Goal: Task Accomplishment & Management: Manage account settings

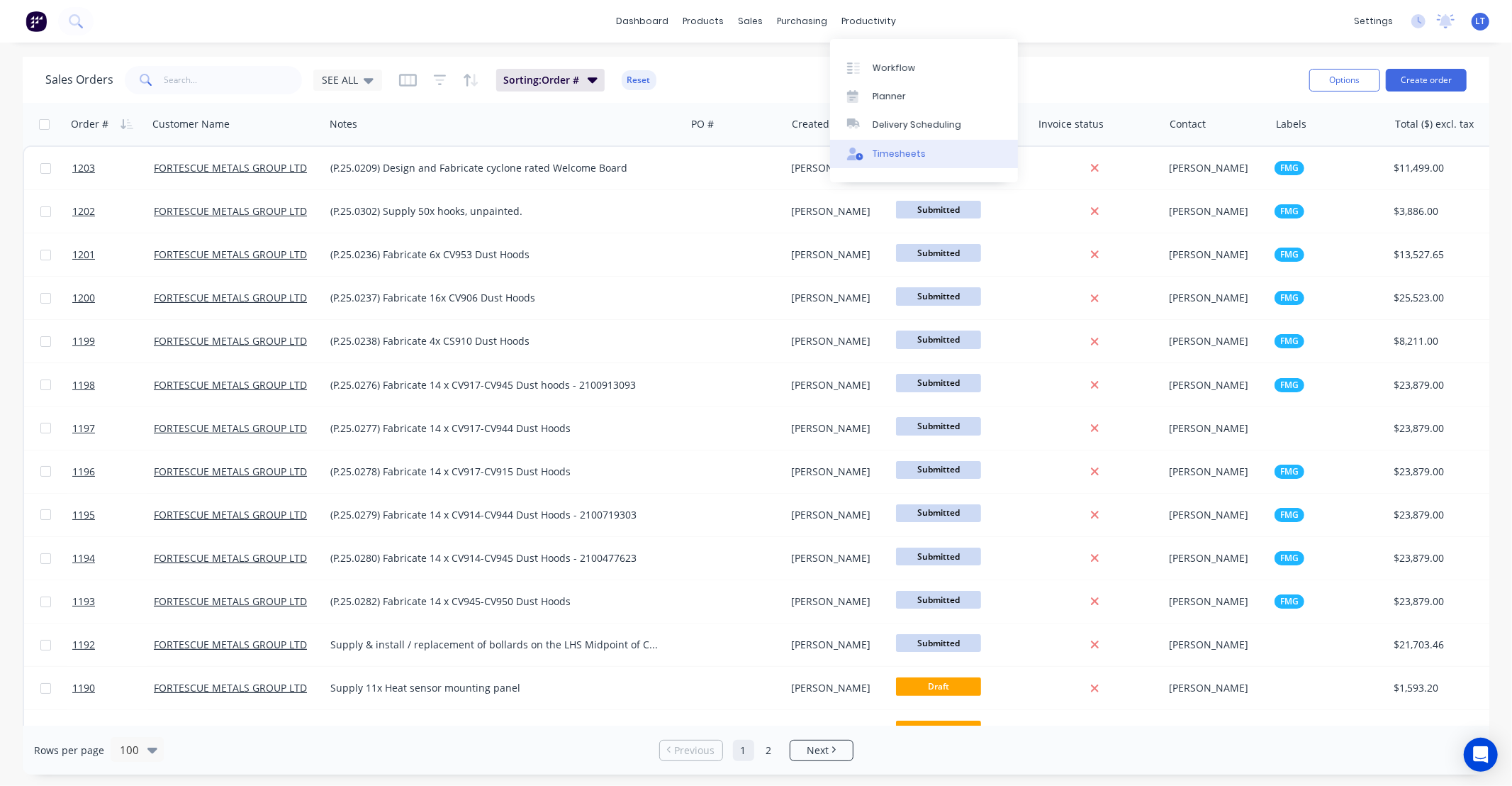
click at [904, 156] on div "Timesheets" at bounding box center [899, 153] width 53 height 13
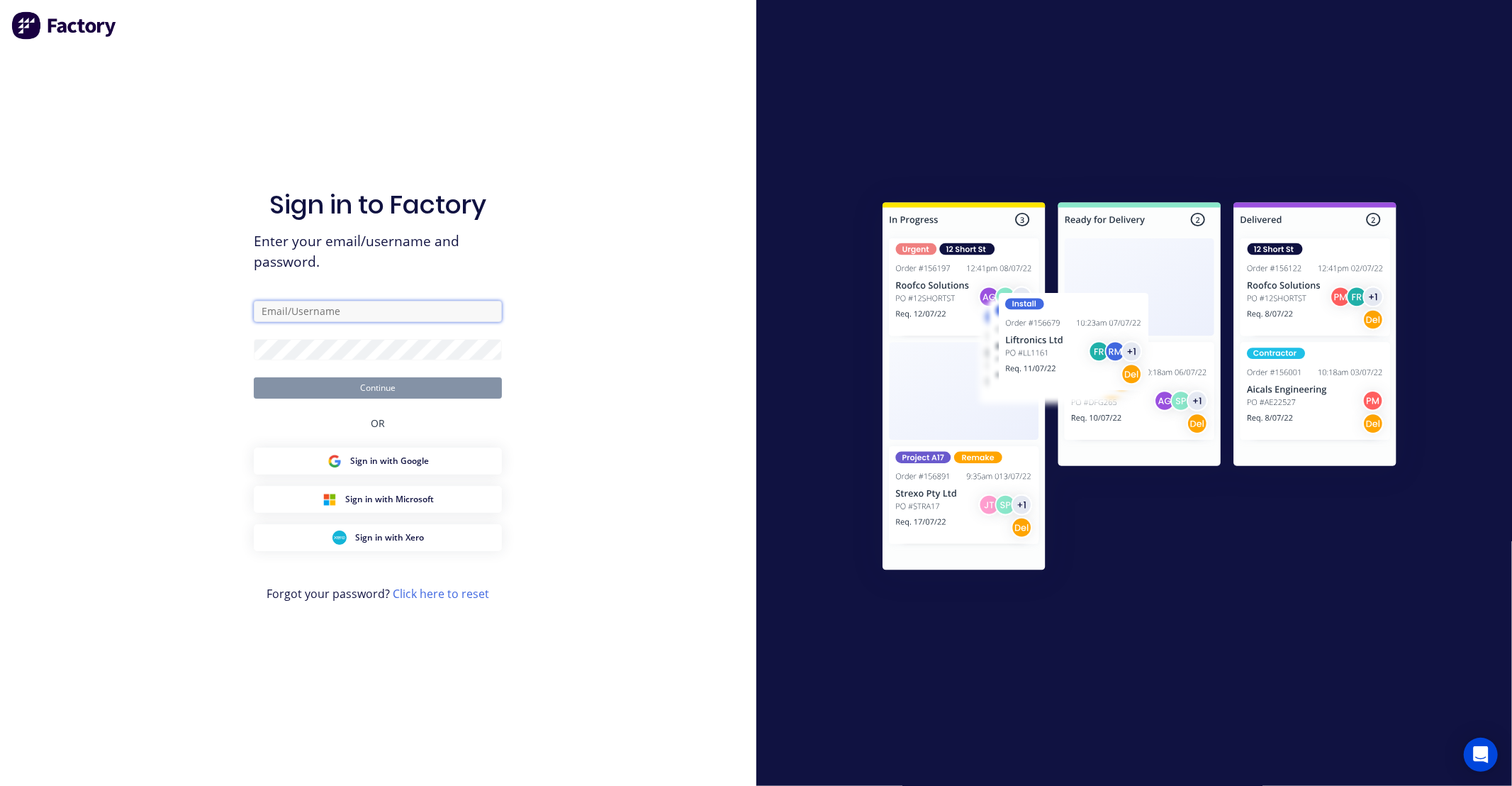
type input "office@madson.com.au"
click at [366, 390] on button "Continue" at bounding box center [377, 388] width 248 height 21
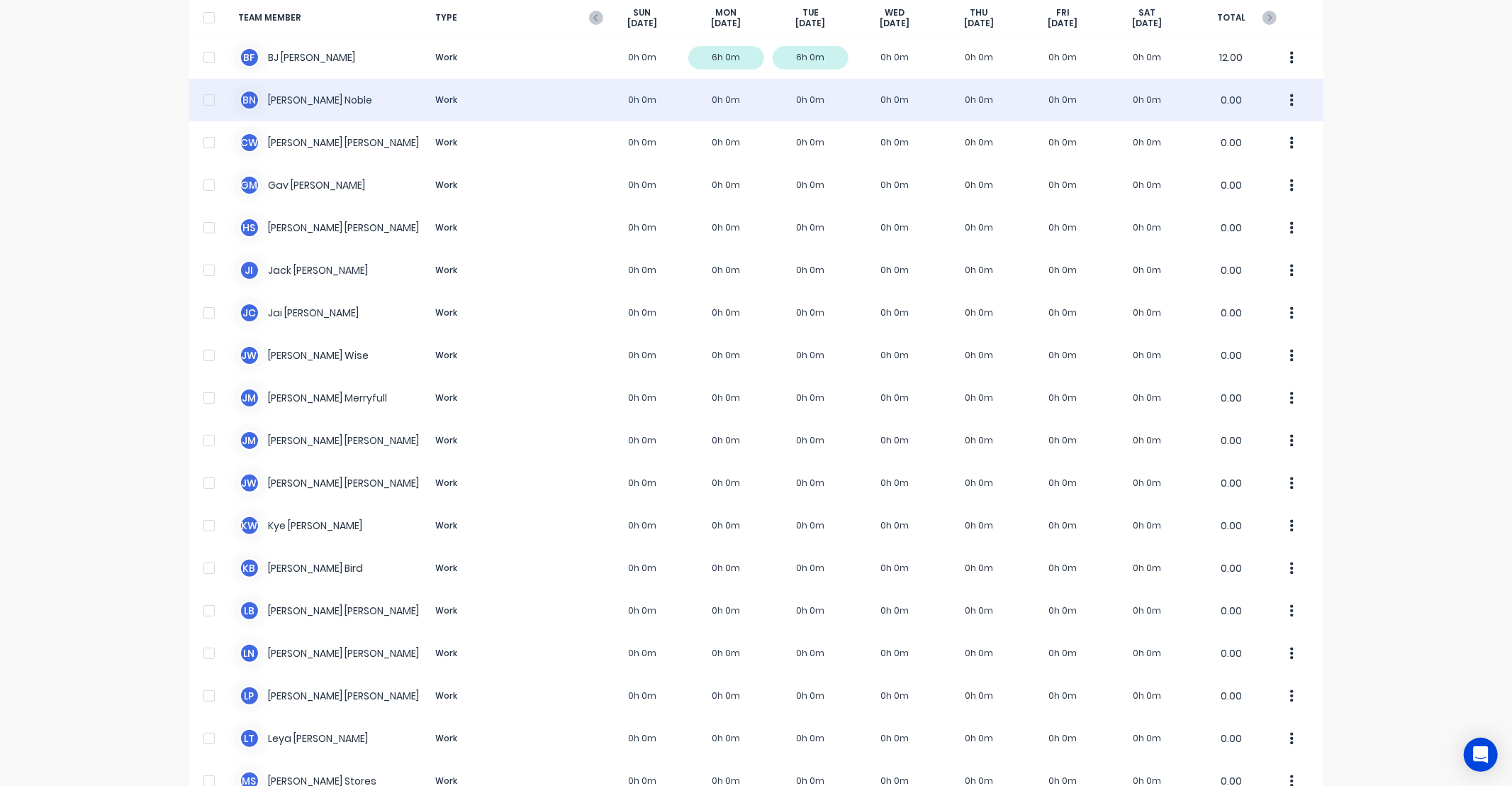
scroll to position [104, 0]
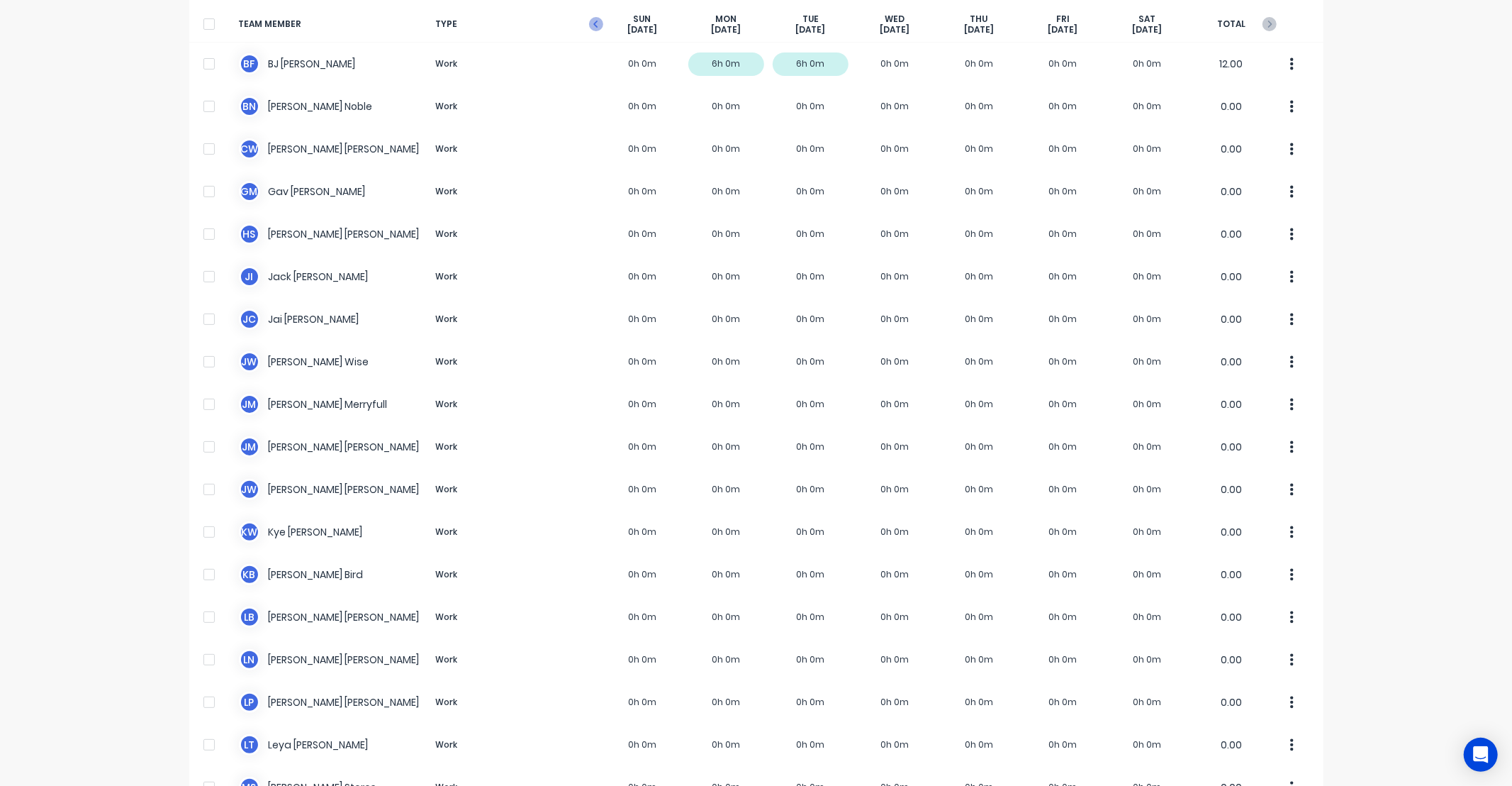
click at [589, 24] on icon "button" at bounding box center [595, 24] width 14 height 14
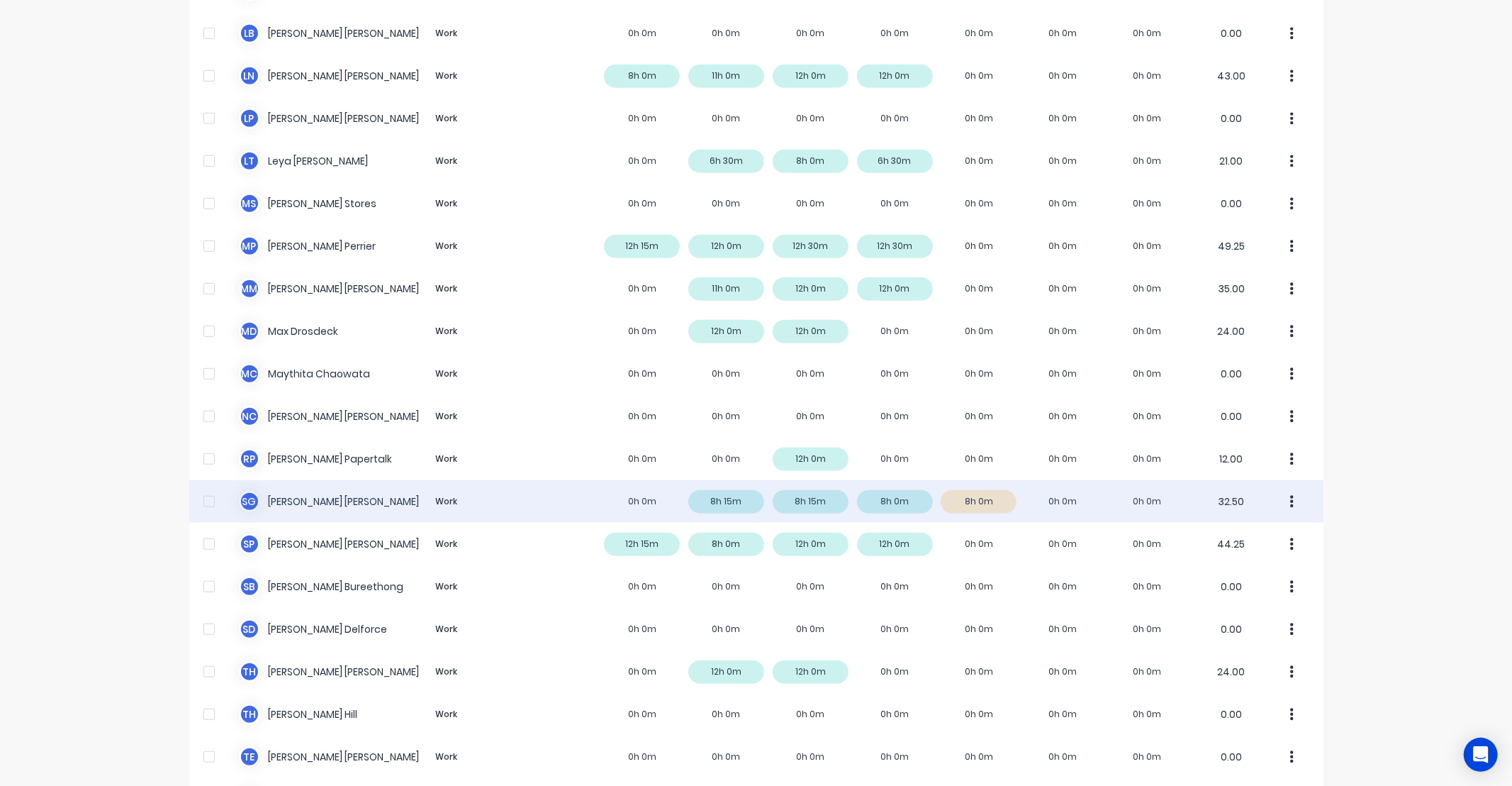
scroll to position [683, 0]
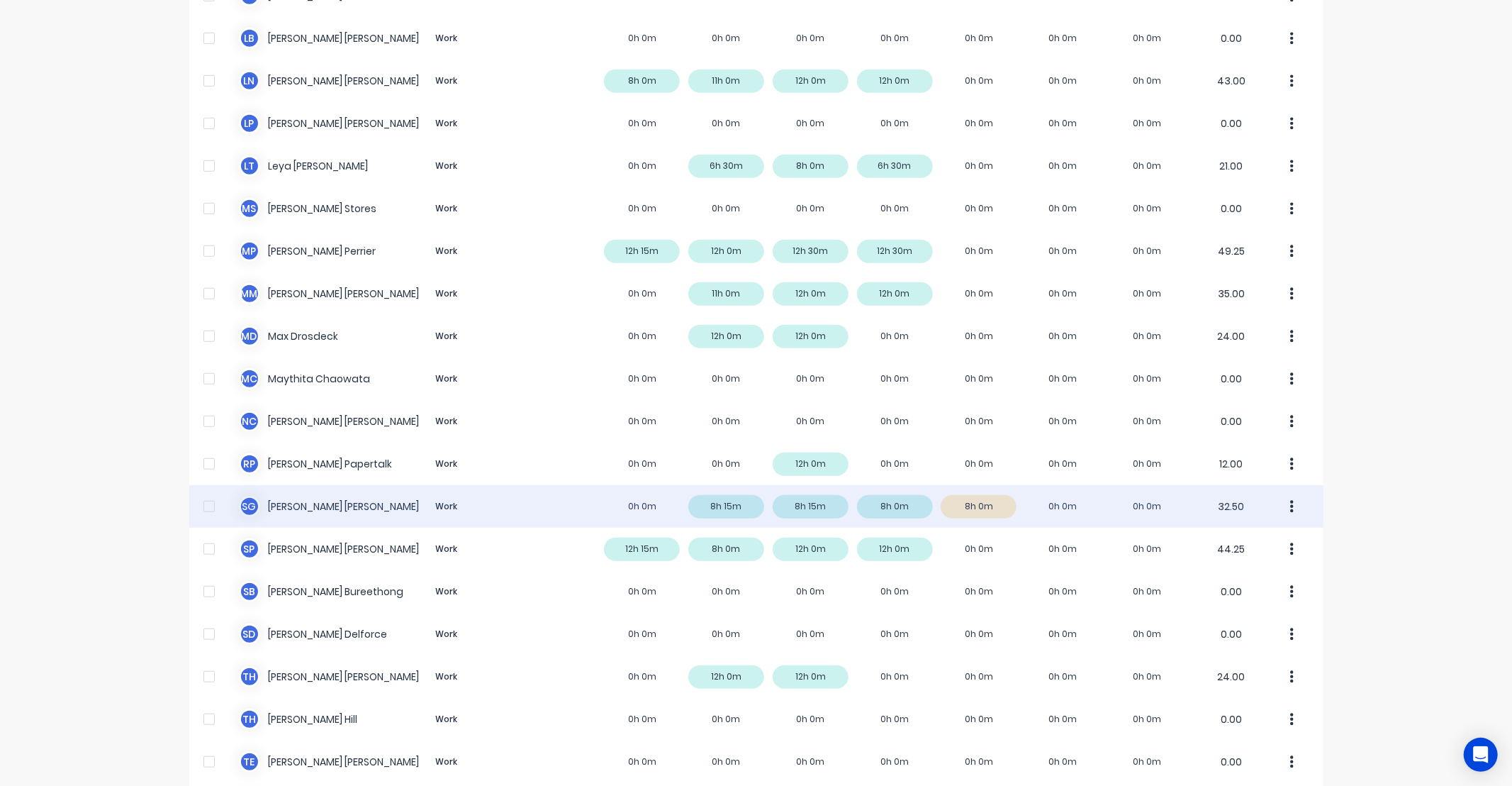
click at [1285, 514] on button "button" at bounding box center [1291, 507] width 30 height 29
click at [1278, 532] on button "Approve" at bounding box center [1237, 546] width 134 height 29
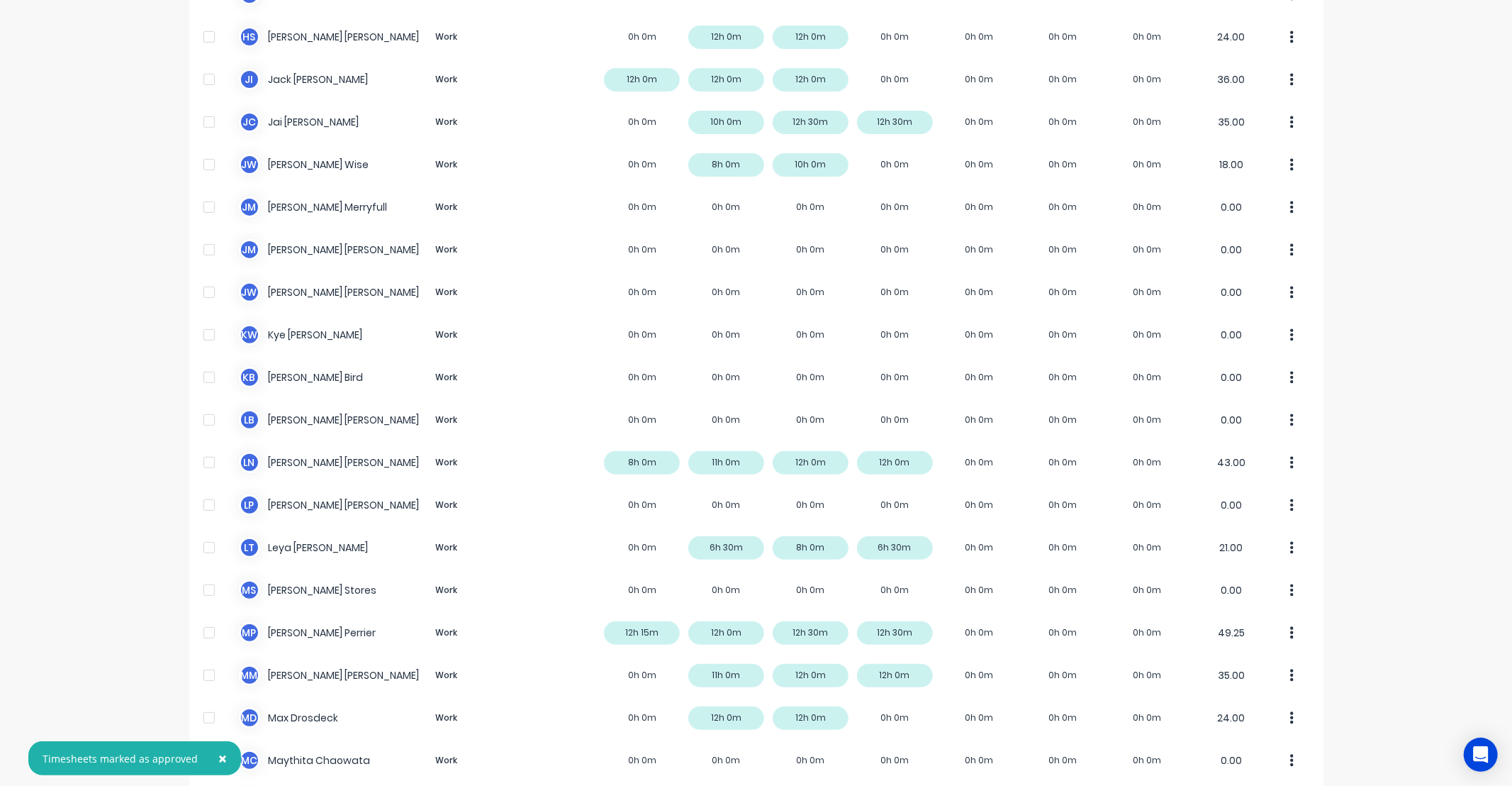
scroll to position [0, 0]
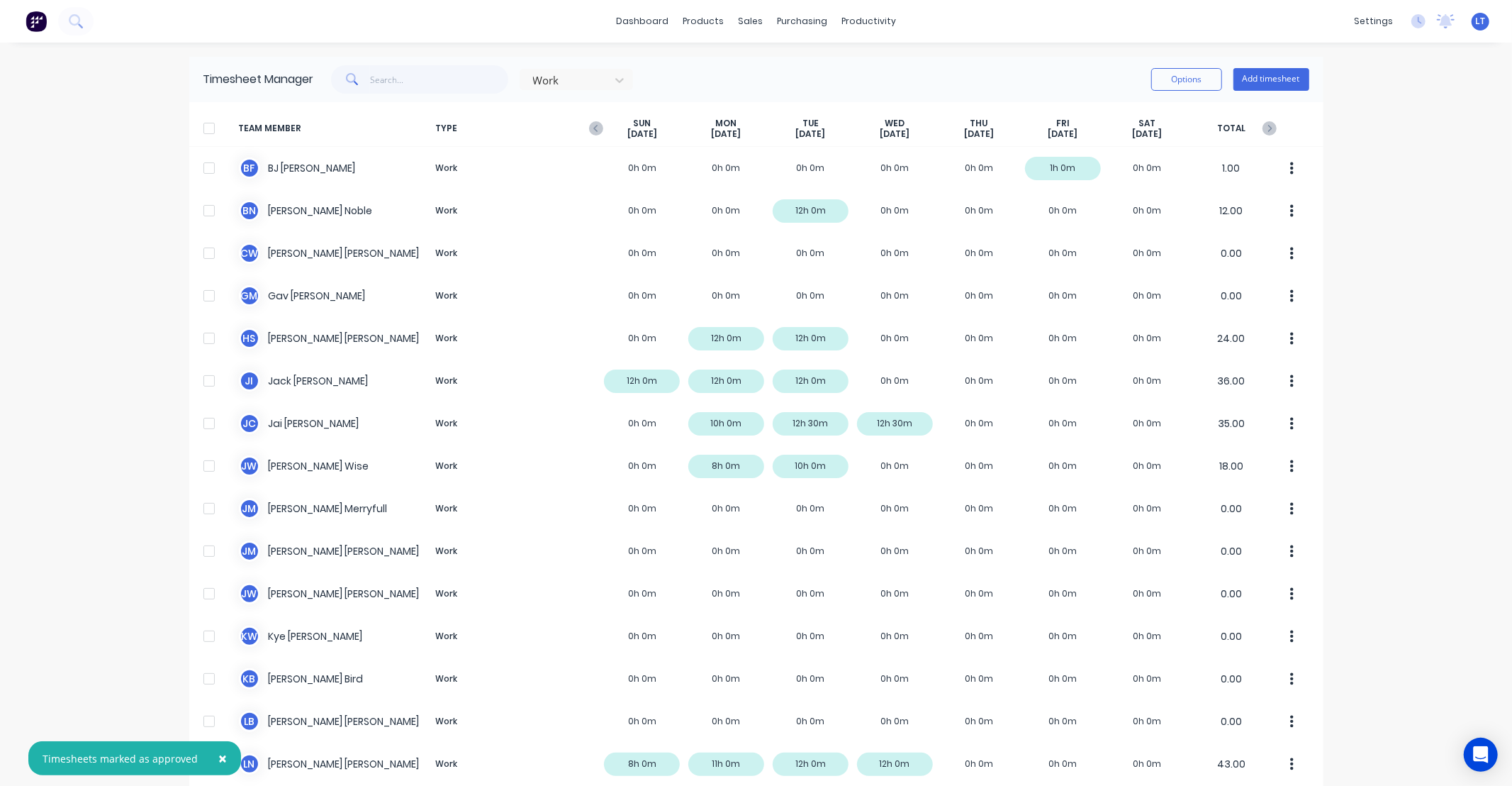
click at [1423, 510] on div "× Timesheets marked as approved dashboard products sales purchasing productivit…" at bounding box center [756, 393] width 1512 height 786
click at [1416, 554] on div "× Timesheets marked as approved dashboard products sales purchasing productivit…" at bounding box center [756, 393] width 1512 height 786
drag, startPoint x: 1416, startPoint y: 554, endPoint x: 1454, endPoint y: 608, distance: 66.0
click at [1387, 600] on div "× Timesheets marked as approved dashboard products sales purchasing productivit…" at bounding box center [756, 393] width 1512 height 786
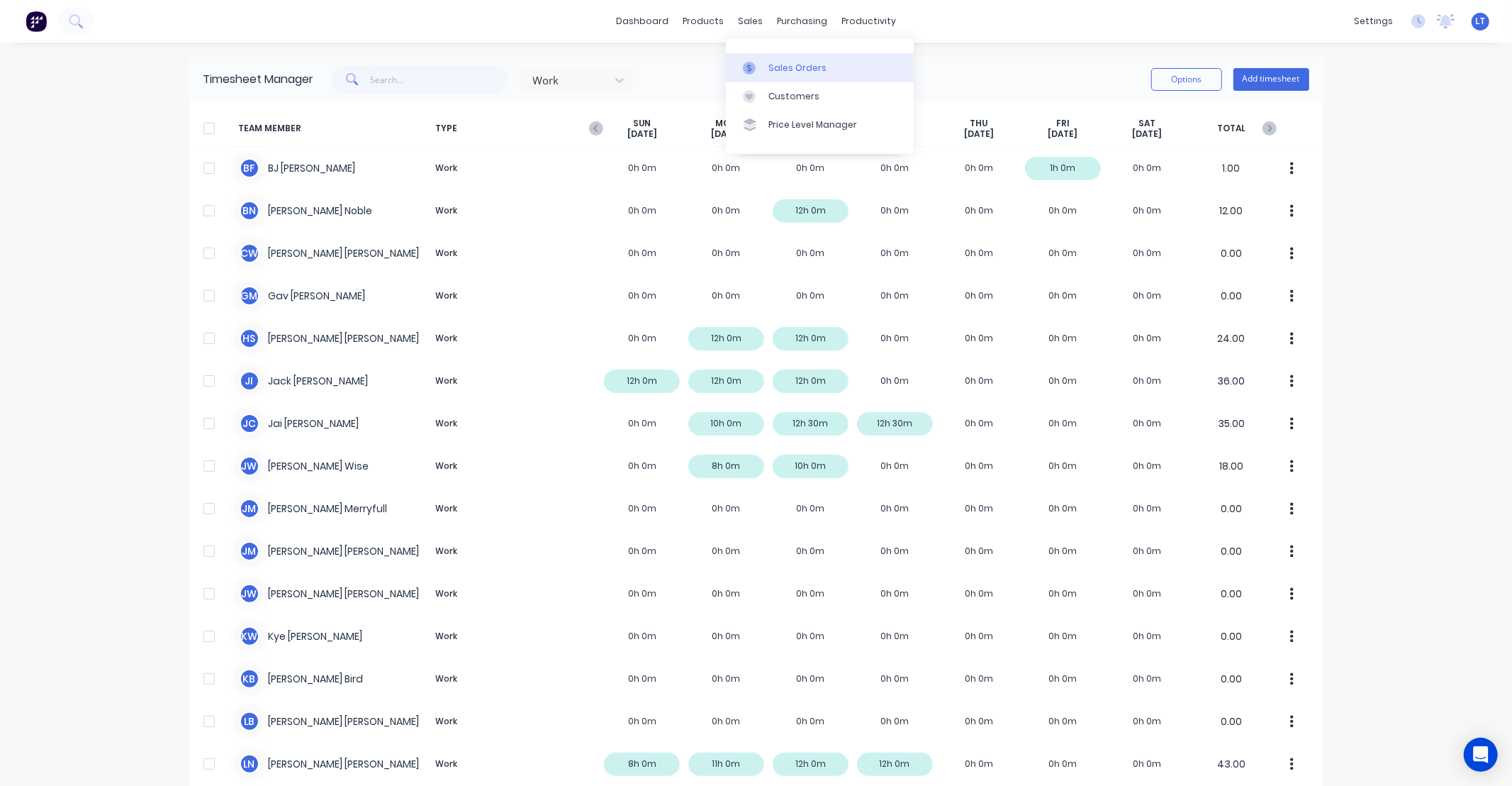
click at [781, 71] on div "Sales Orders" at bounding box center [797, 68] width 58 height 13
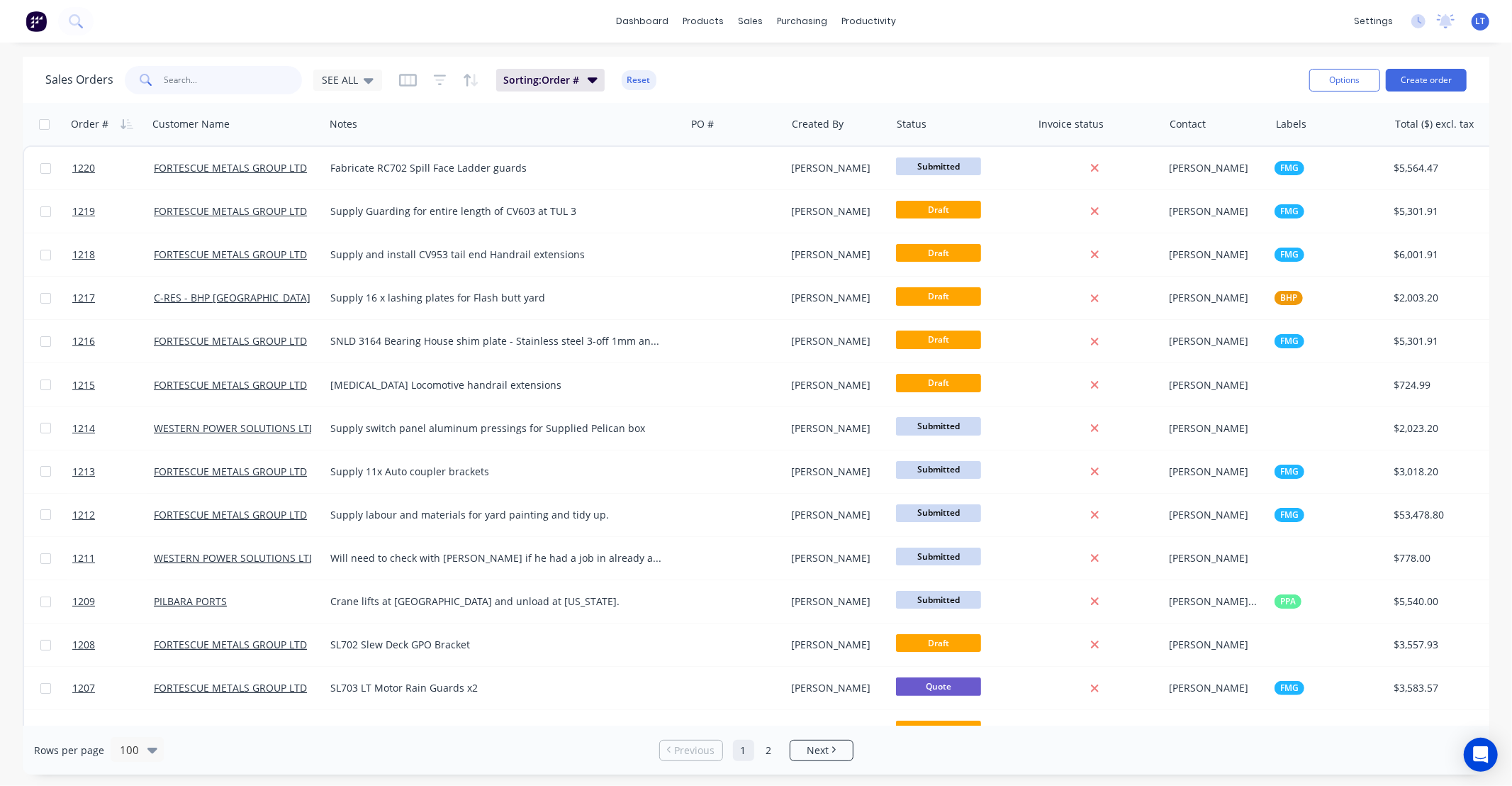
click at [191, 83] on input "text" at bounding box center [233, 80] width 138 height 29
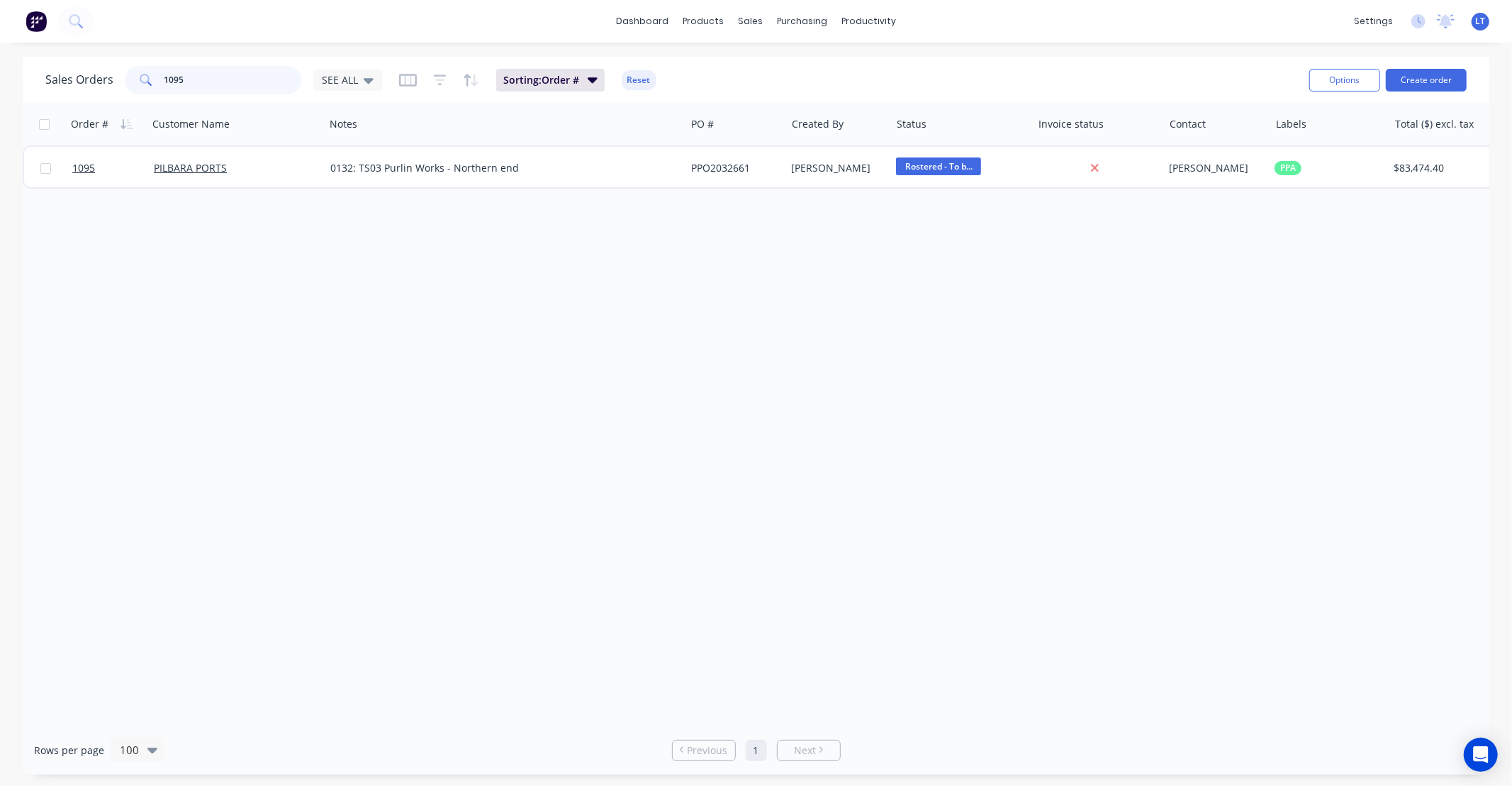
click at [239, 80] on input "1095" at bounding box center [233, 80] width 138 height 29
drag, startPoint x: 699, startPoint y: 377, endPoint x: 616, endPoint y: 360, distance: 84.7
click at [616, 360] on div "Order # Customer Name Notes PO # Created By Status Invoice status Contact Label…" at bounding box center [756, 415] width 1466 height 623
drag, startPoint x: 178, startPoint y: 78, endPoint x: 288, endPoint y: 81, distance: 110.0
click at [288, 81] on input "1096" at bounding box center [233, 80] width 138 height 29
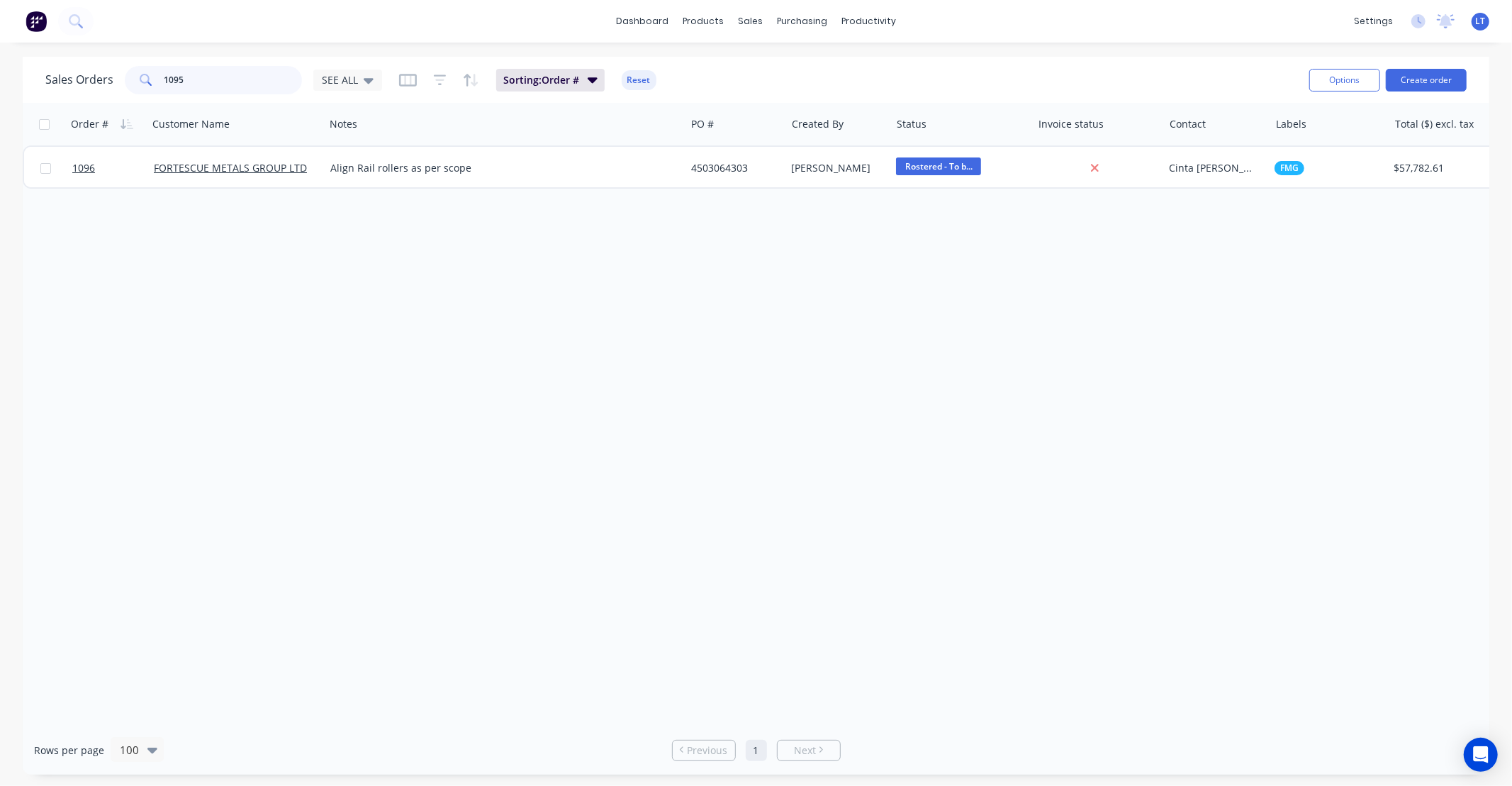
type input "1095"
click at [626, 348] on div "Order # Customer Name Notes PO # Created By Status Invoice status Contact Label…" at bounding box center [756, 415] width 1466 height 623
drag, startPoint x: 626, startPoint y: 348, endPoint x: 830, endPoint y: 278, distance: 215.7
drag, startPoint x: 830, startPoint y: 278, endPoint x: 783, endPoint y: 243, distance: 58.6
click at [783, 243] on div "Order # Customer Name Notes PO # Created By Status Invoice status Contact Label…" at bounding box center [756, 415] width 1466 height 623
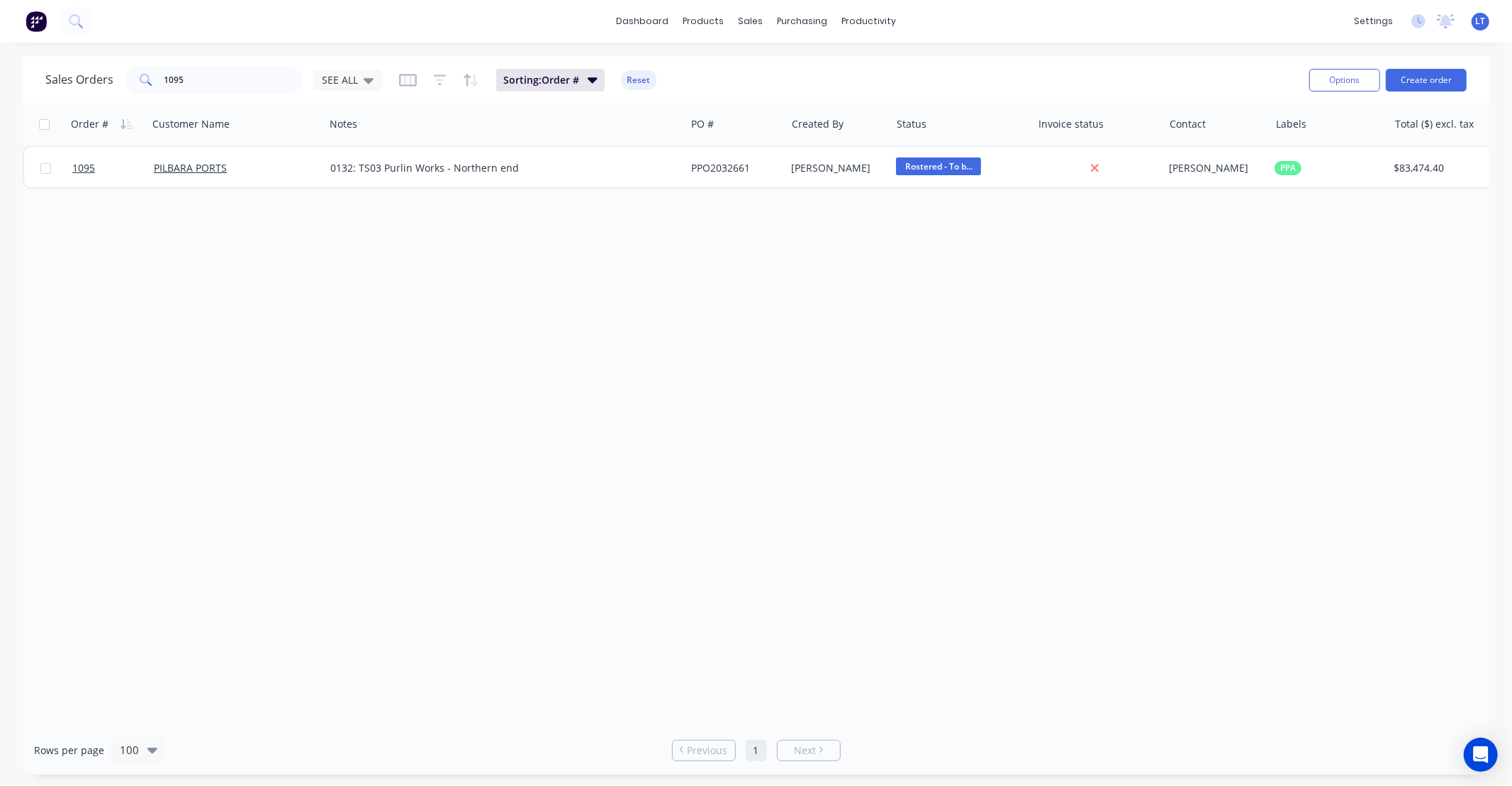
drag, startPoint x: 781, startPoint y: 581, endPoint x: 725, endPoint y: 580, distance: 56.0
click at [720, 579] on div "Order # Customer Name Notes PO # Created By Status Invoice status Contact Label…" at bounding box center [756, 415] width 1466 height 623
click at [903, 155] on div "Timesheets" at bounding box center [899, 153] width 53 height 13
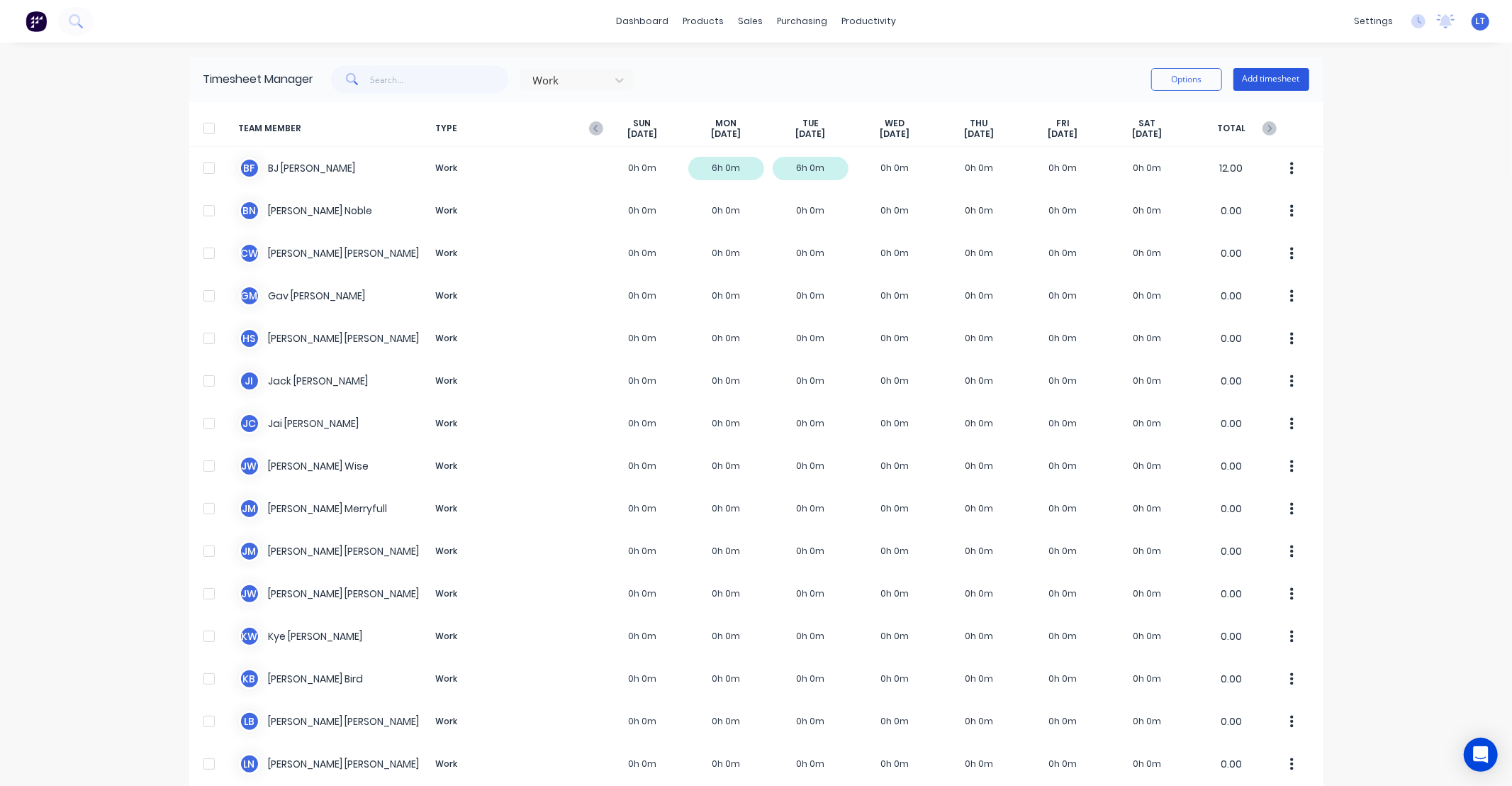
click at [1268, 80] on button "Add timesheet" at bounding box center [1271, 79] width 76 height 23
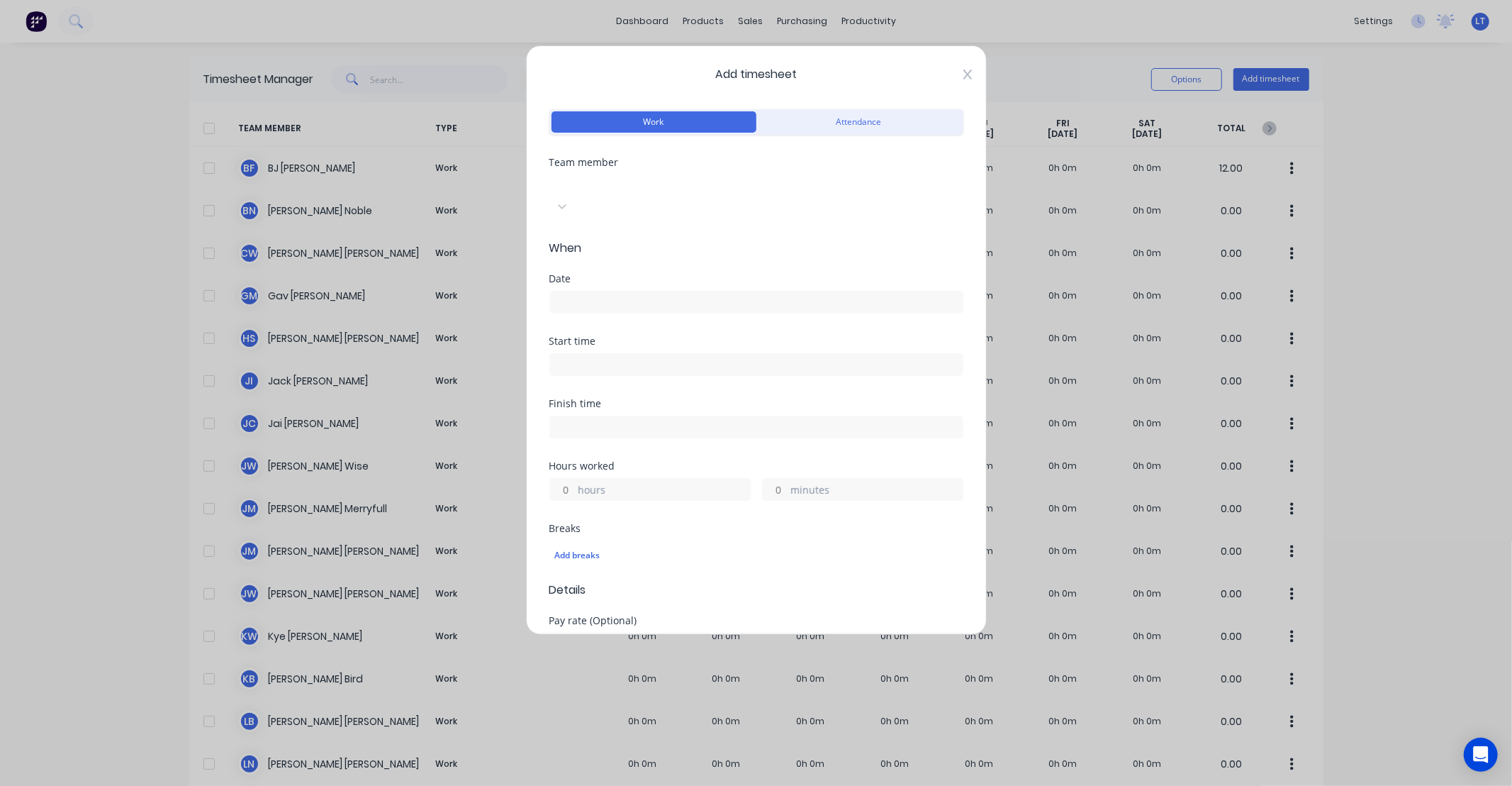
click at [962, 74] on icon at bounding box center [967, 74] width 8 height 10
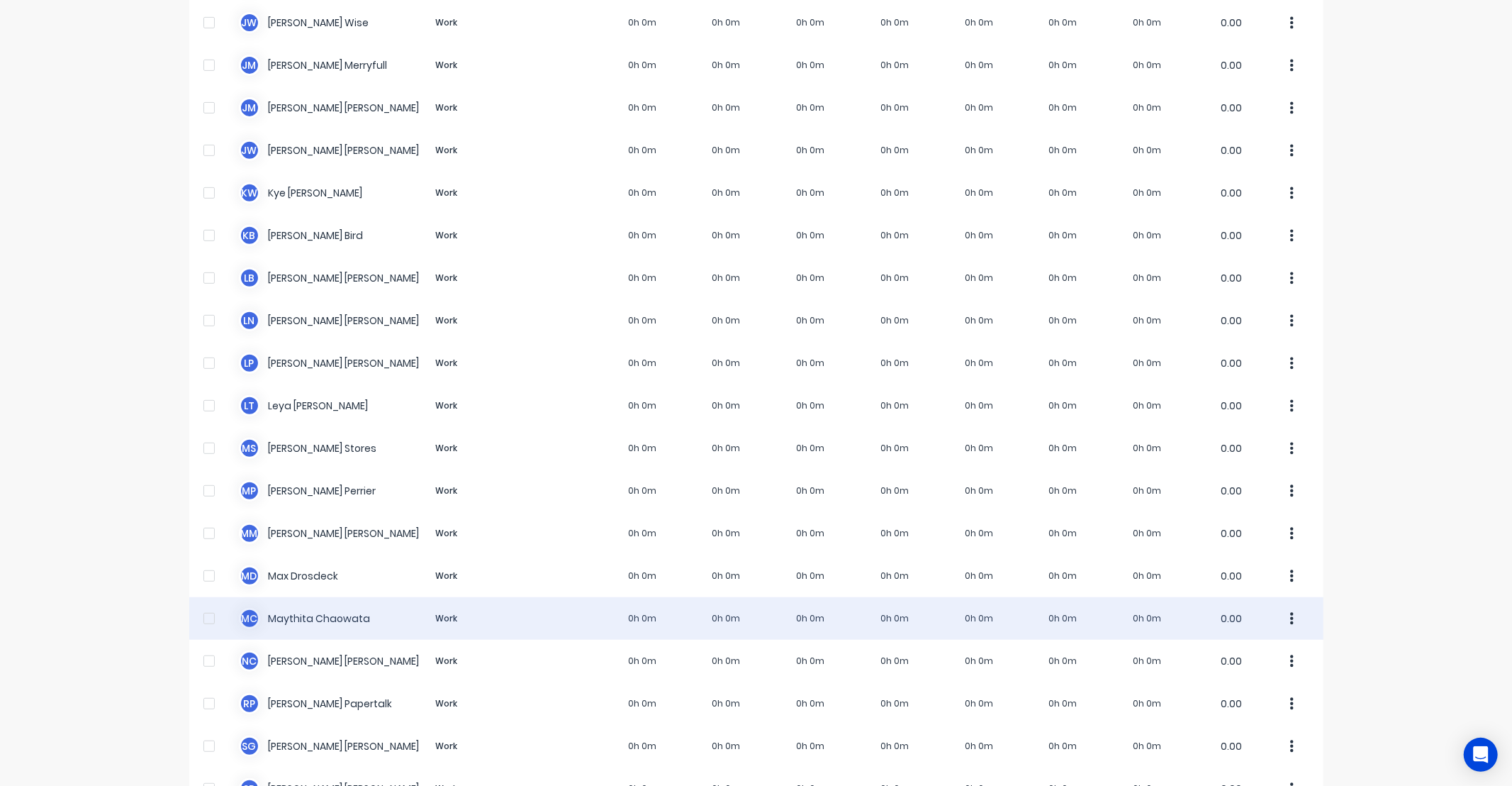
scroll to position [447, 0]
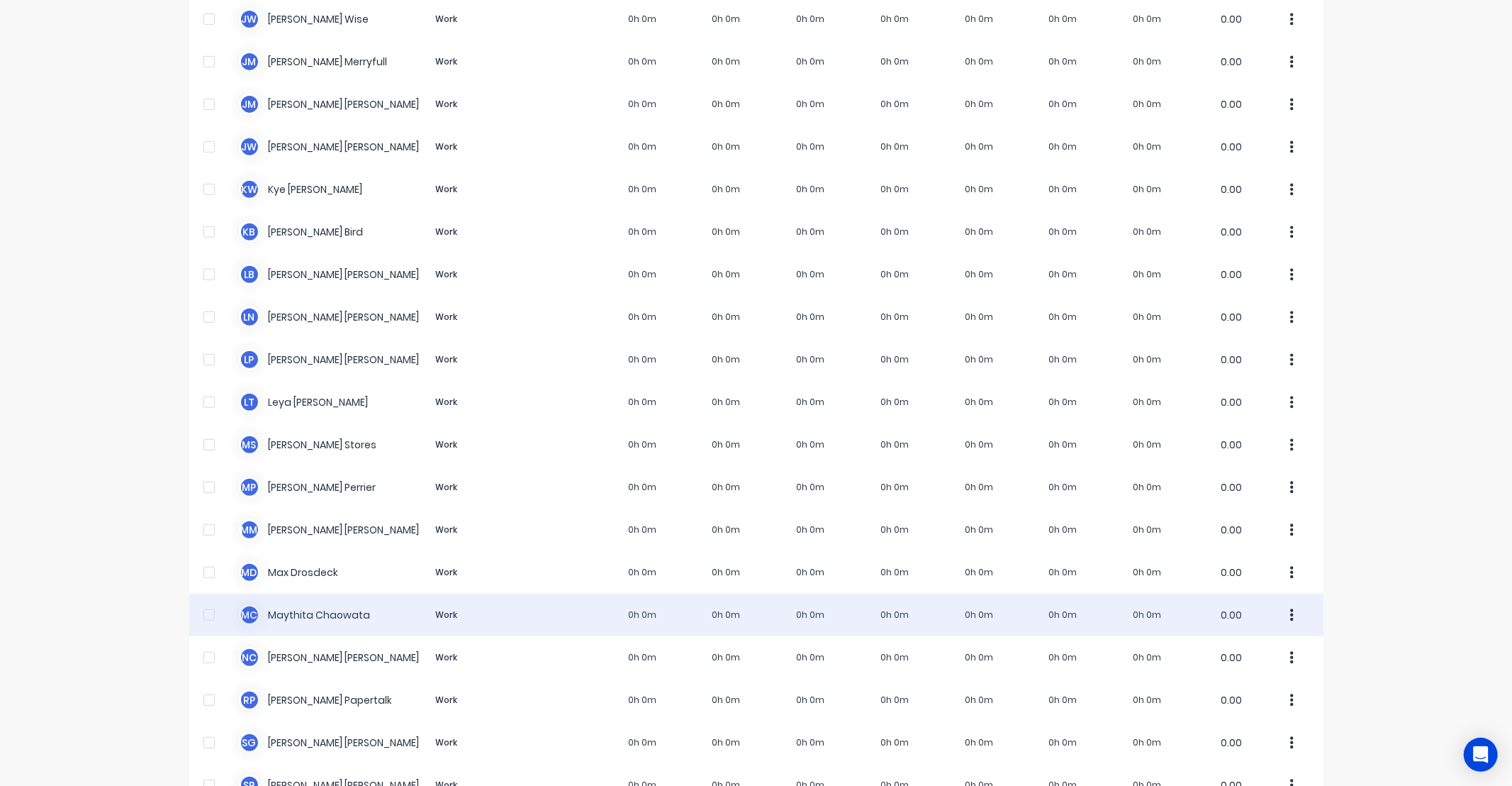
click at [319, 617] on div "M C Maythita Chaowata Work 0h 0m 0h 0m 0h 0m 0h 0m 0h 0m 0h 0m 0h 0m 0.00" at bounding box center [756, 614] width 1134 height 42
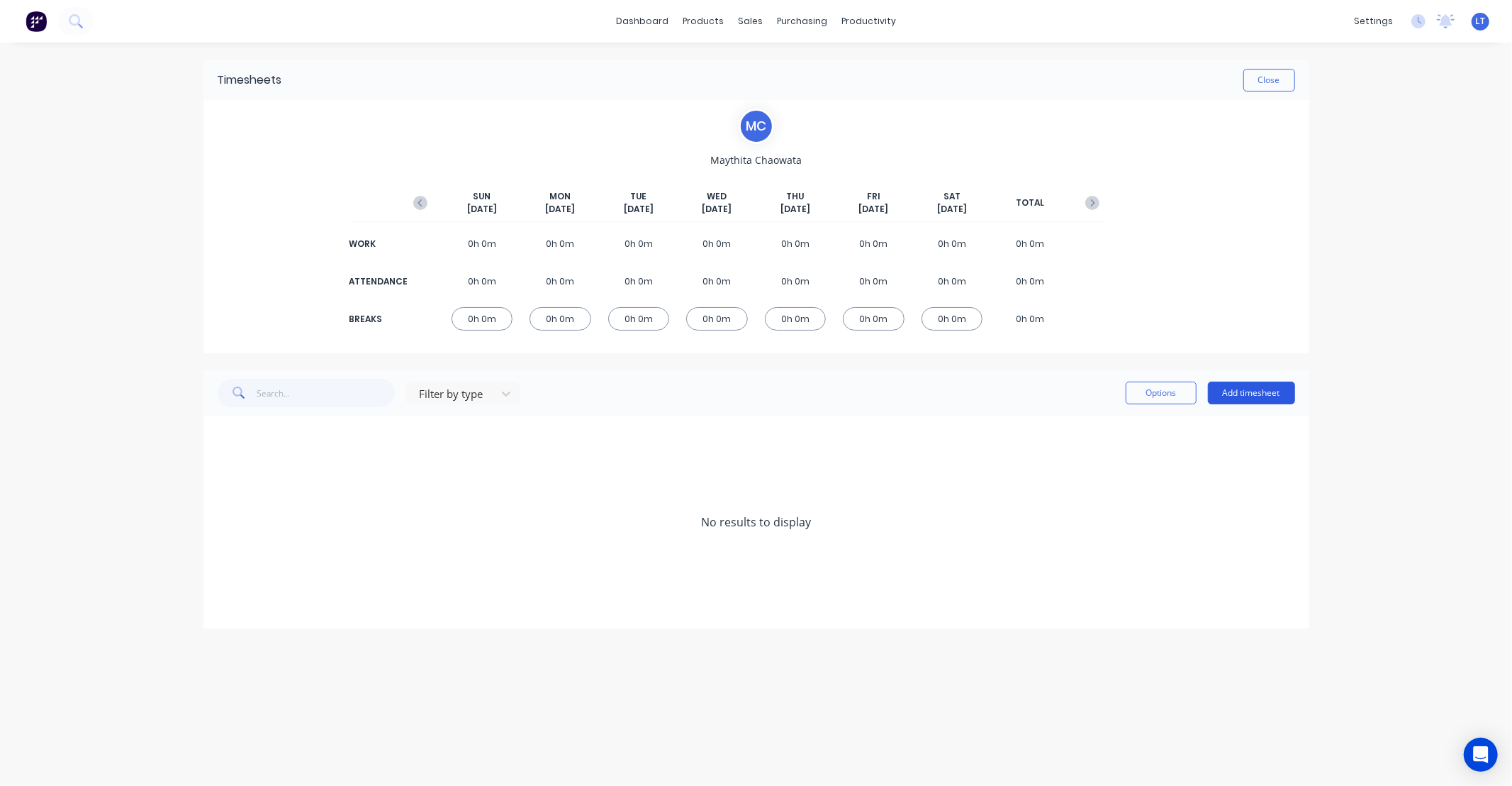
click at [1246, 398] on button "Add timesheet" at bounding box center [1251, 393] width 87 height 23
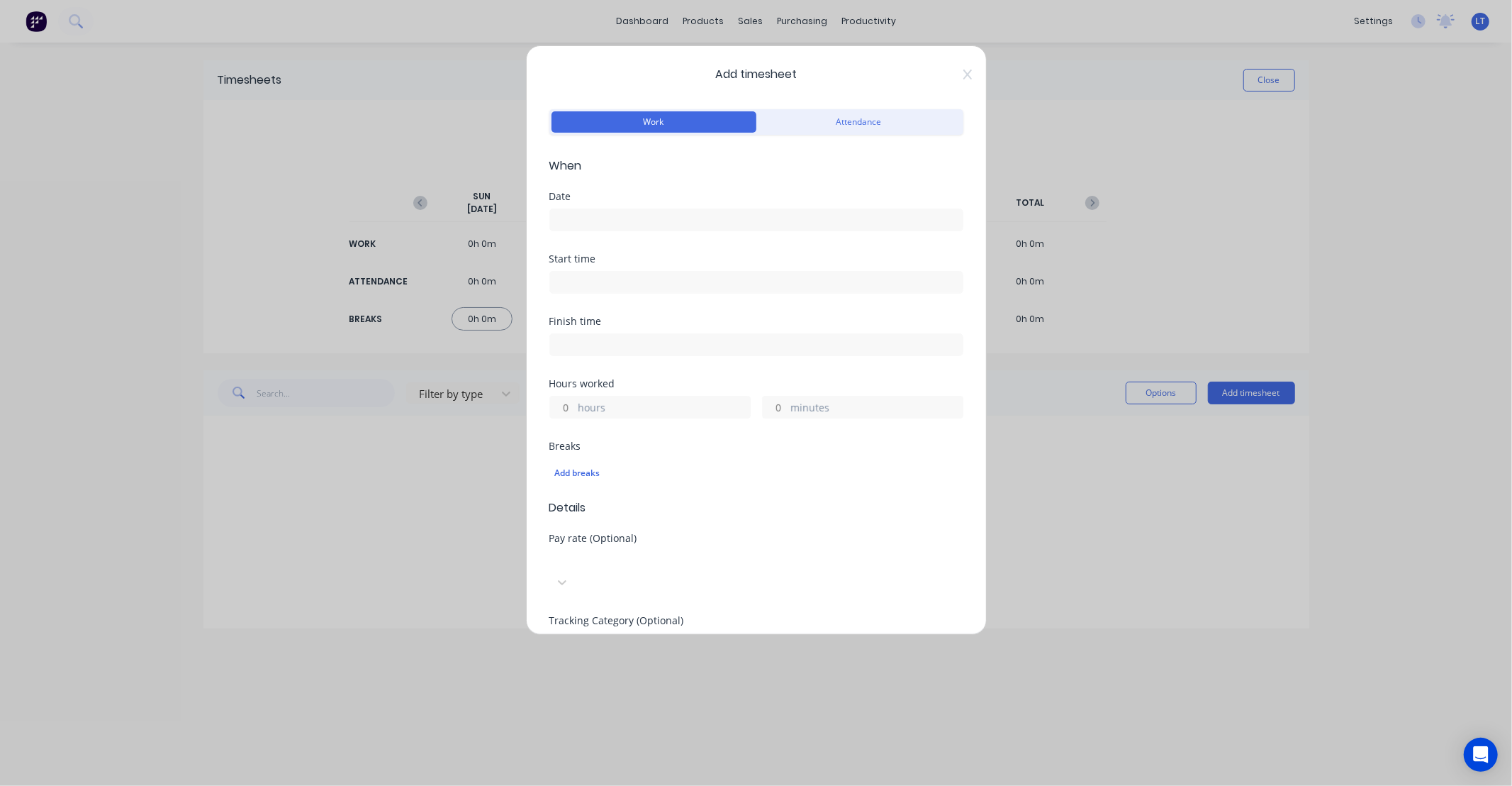
click at [649, 214] on input at bounding box center [756, 219] width 413 height 21
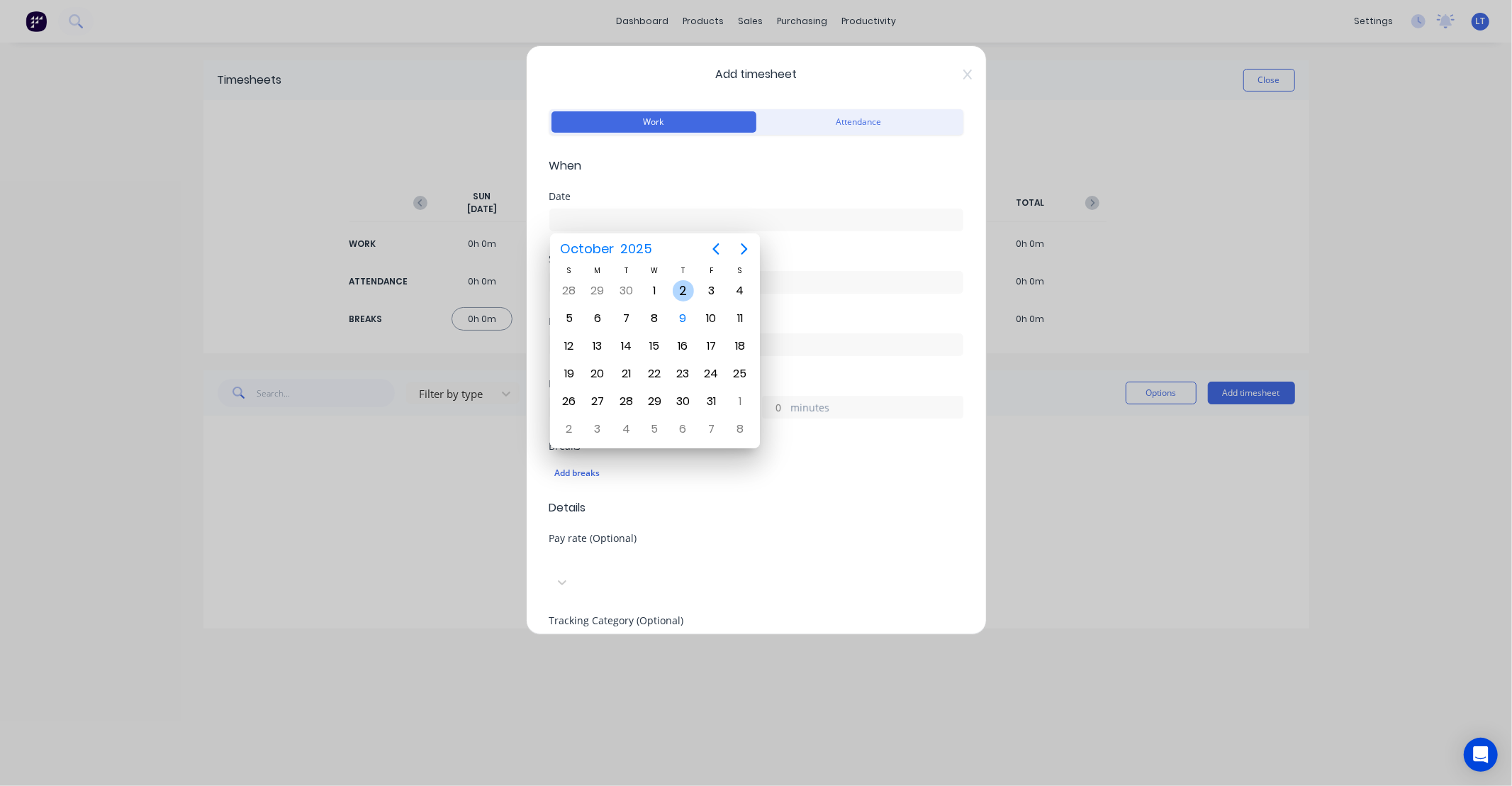
click at [681, 286] on div "2" at bounding box center [682, 290] width 21 height 21
type input "02/10/2025"
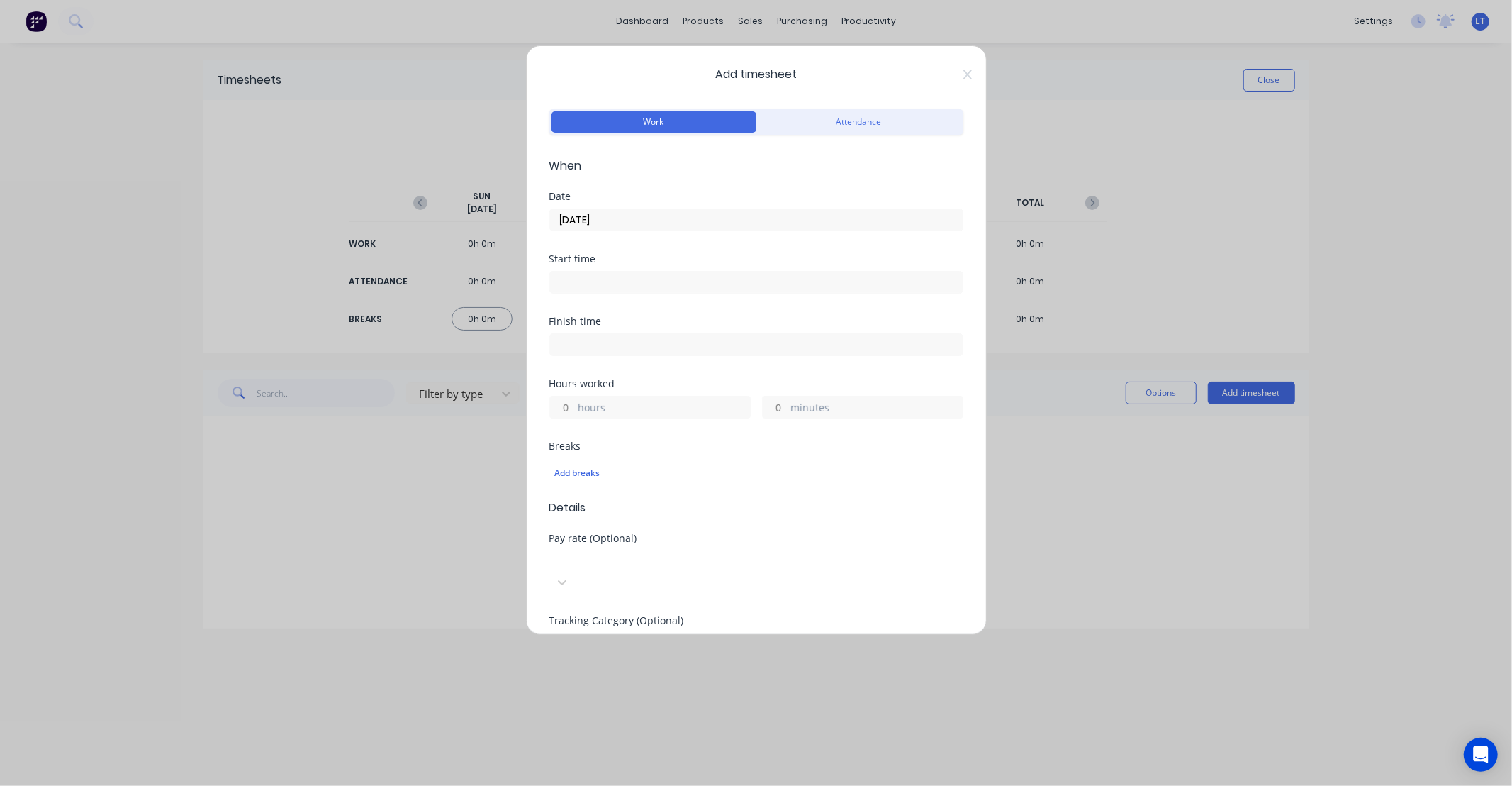
click at [571, 409] on input "hours" at bounding box center [562, 406] width 25 height 21
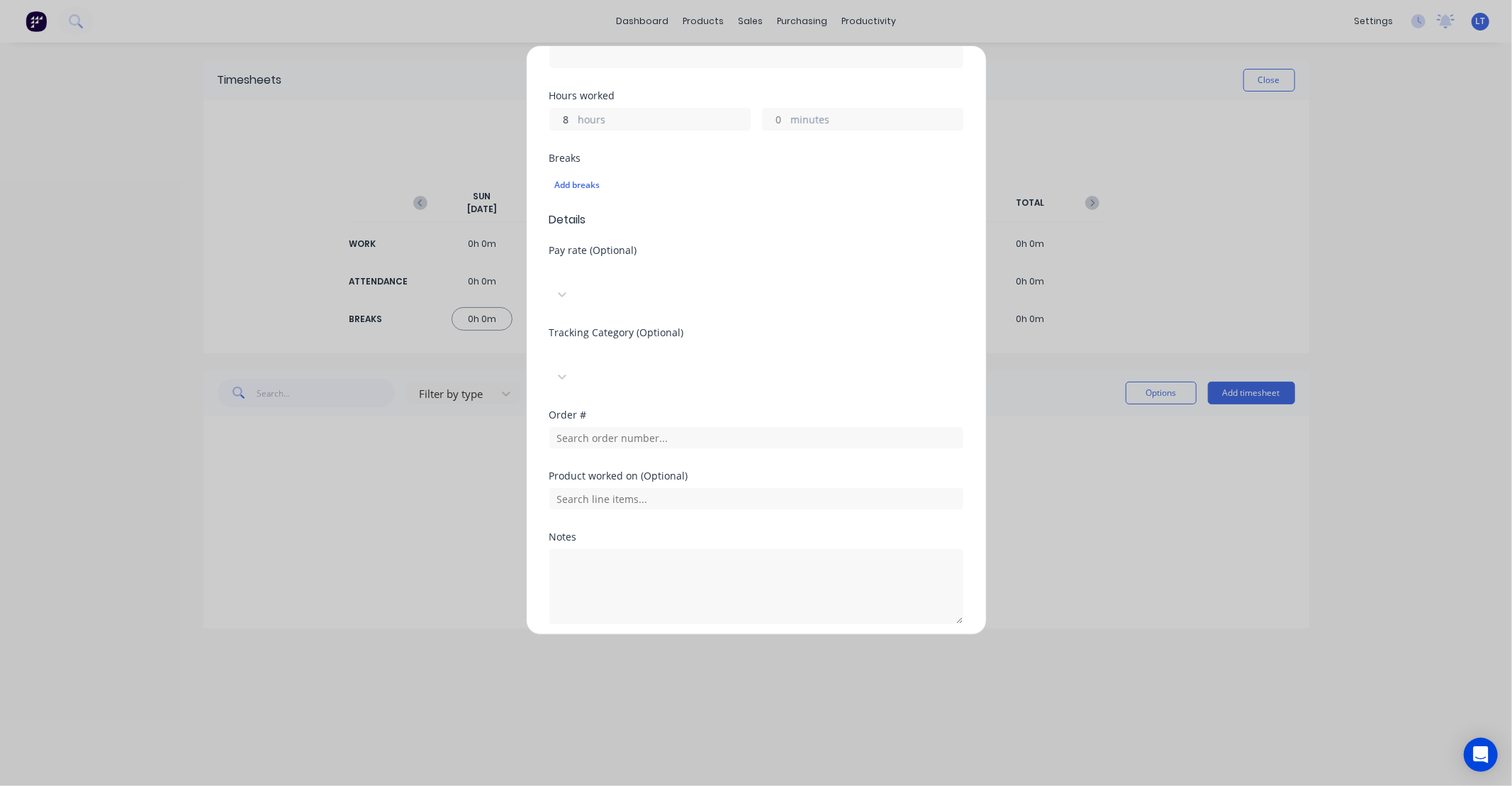
scroll to position [289, 0]
type input "8"
click at [733, 646] on button "Add manual time entry" at bounding box center [722, 657] width 120 height 23
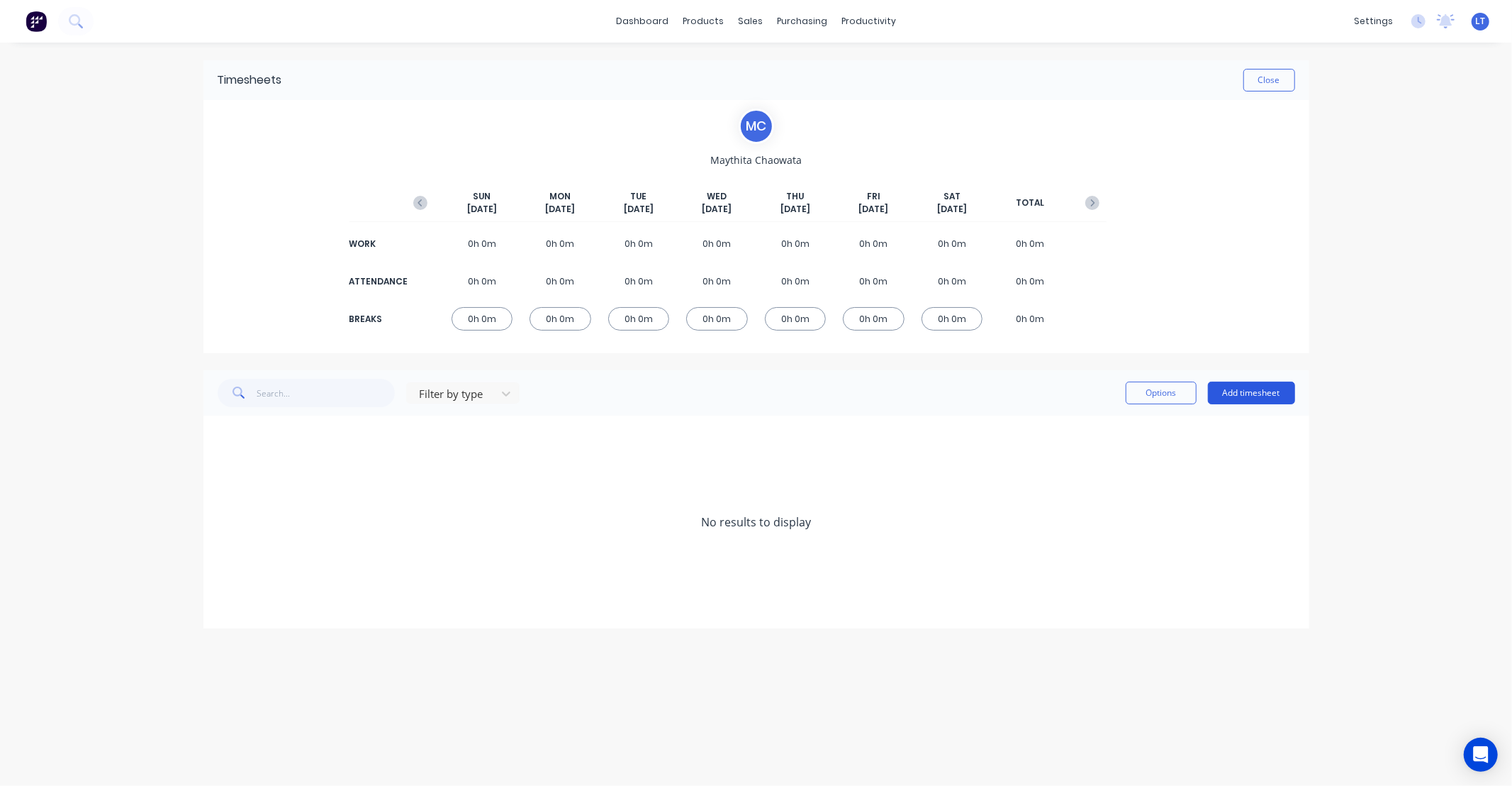
click at [1262, 393] on button "Add timesheet" at bounding box center [1251, 393] width 87 height 23
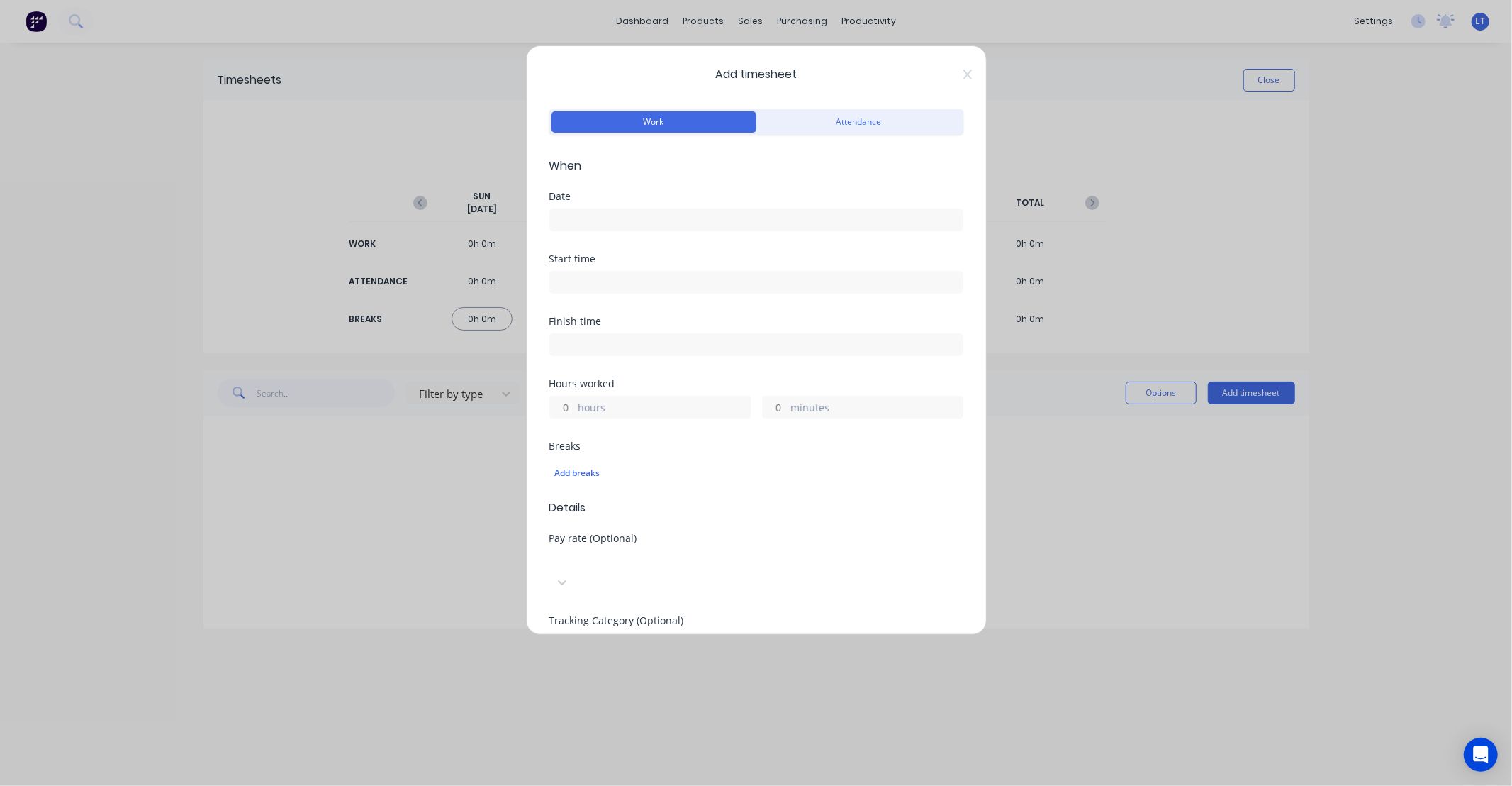
click at [631, 223] on input at bounding box center [756, 219] width 413 height 21
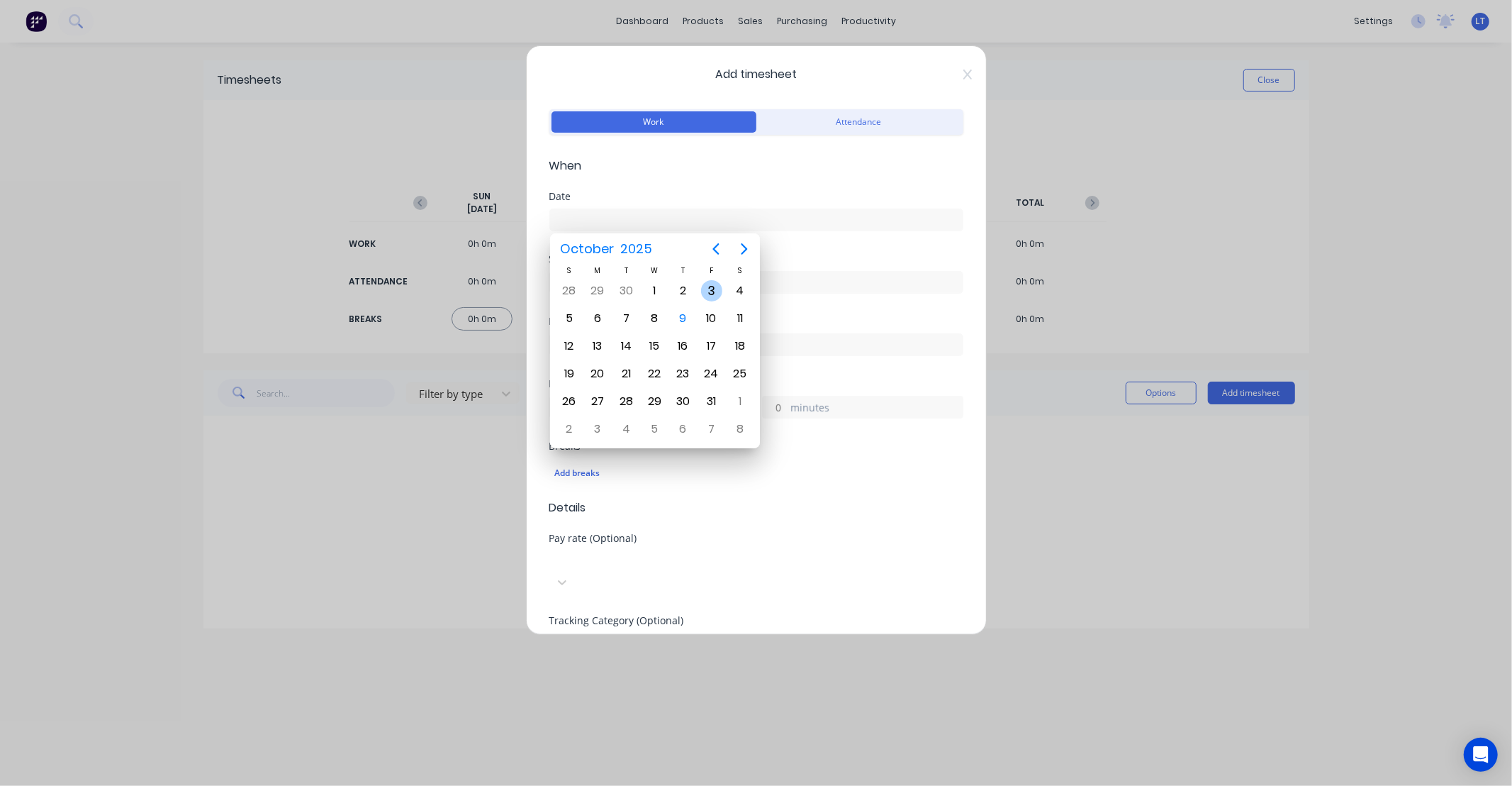
click at [704, 289] on div "3" at bounding box center [711, 290] width 21 height 21
type input "03/10/2025"
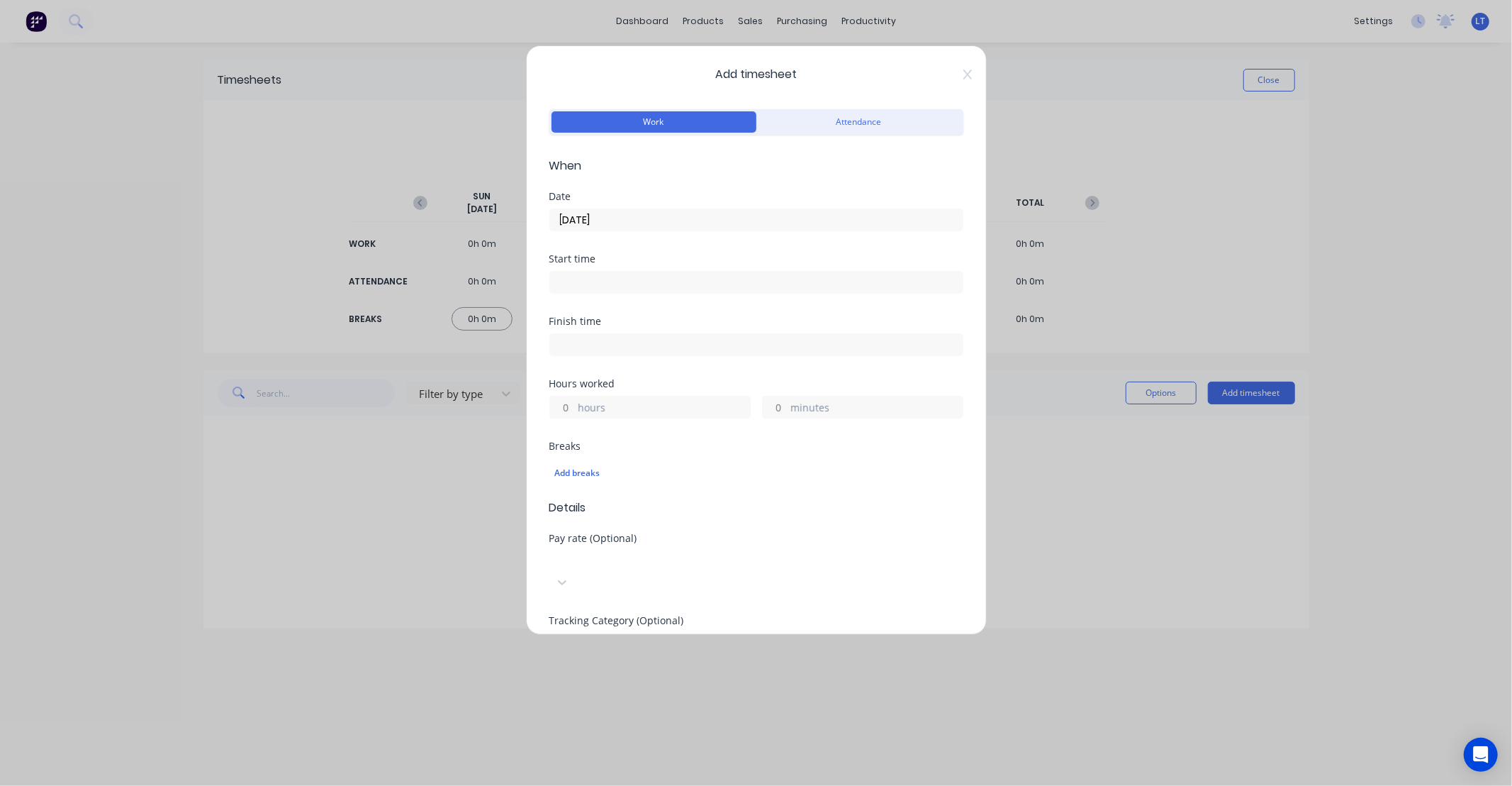
click at [563, 409] on input "hours" at bounding box center [562, 406] width 25 height 21
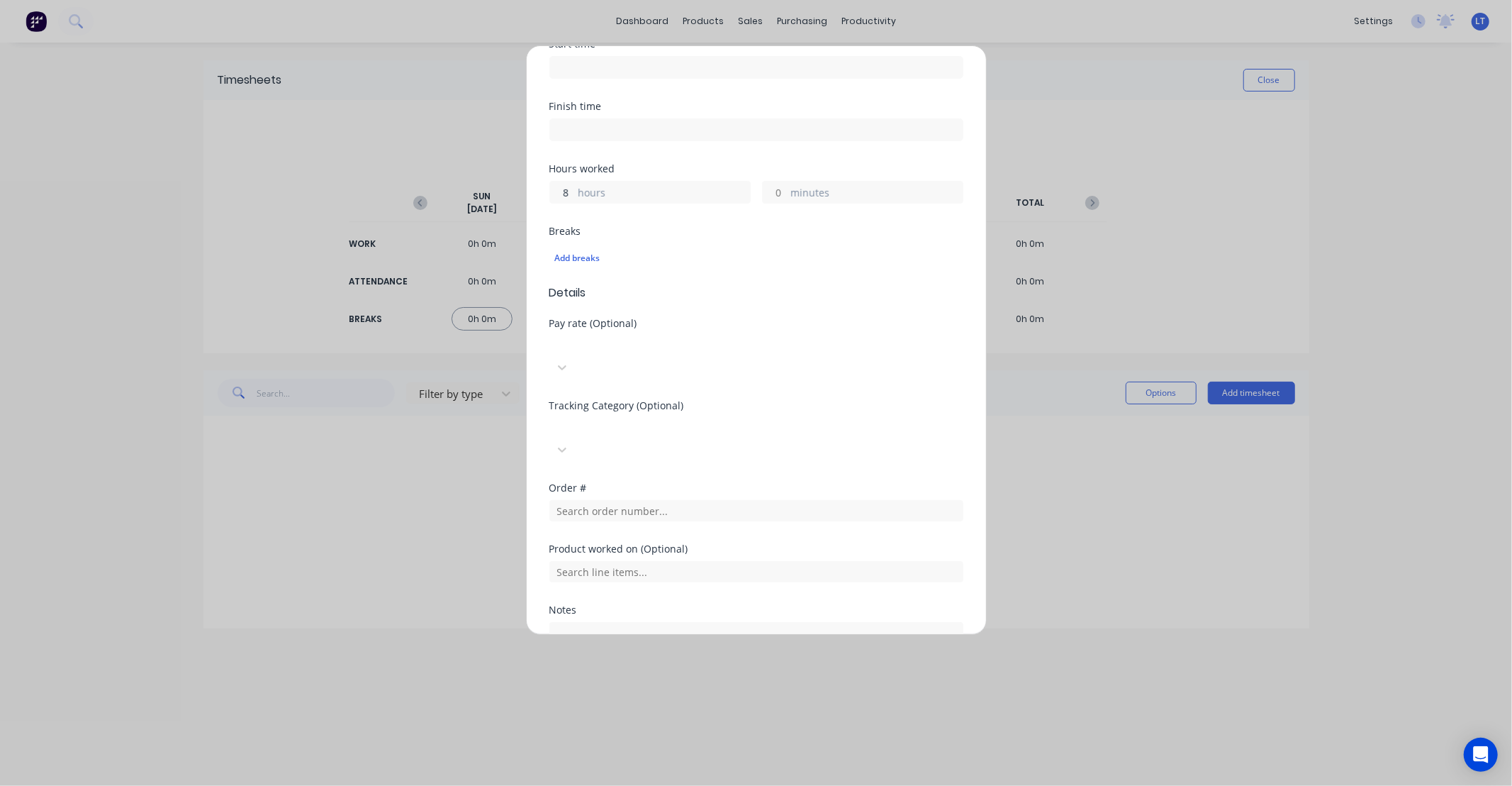
scroll to position [300, 0]
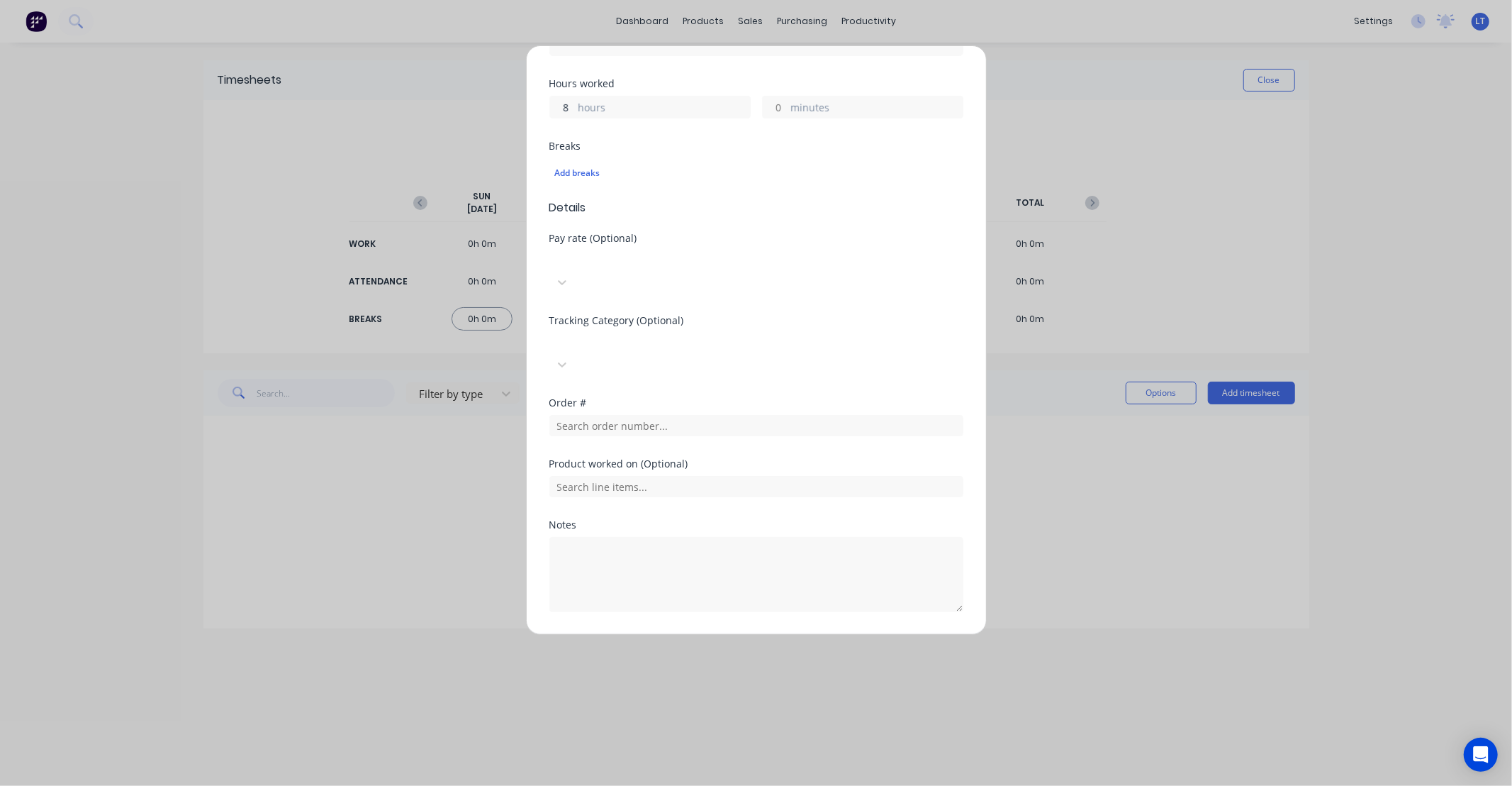
type input "8"
click at [724, 635] on button "Add manual time entry" at bounding box center [722, 646] width 120 height 23
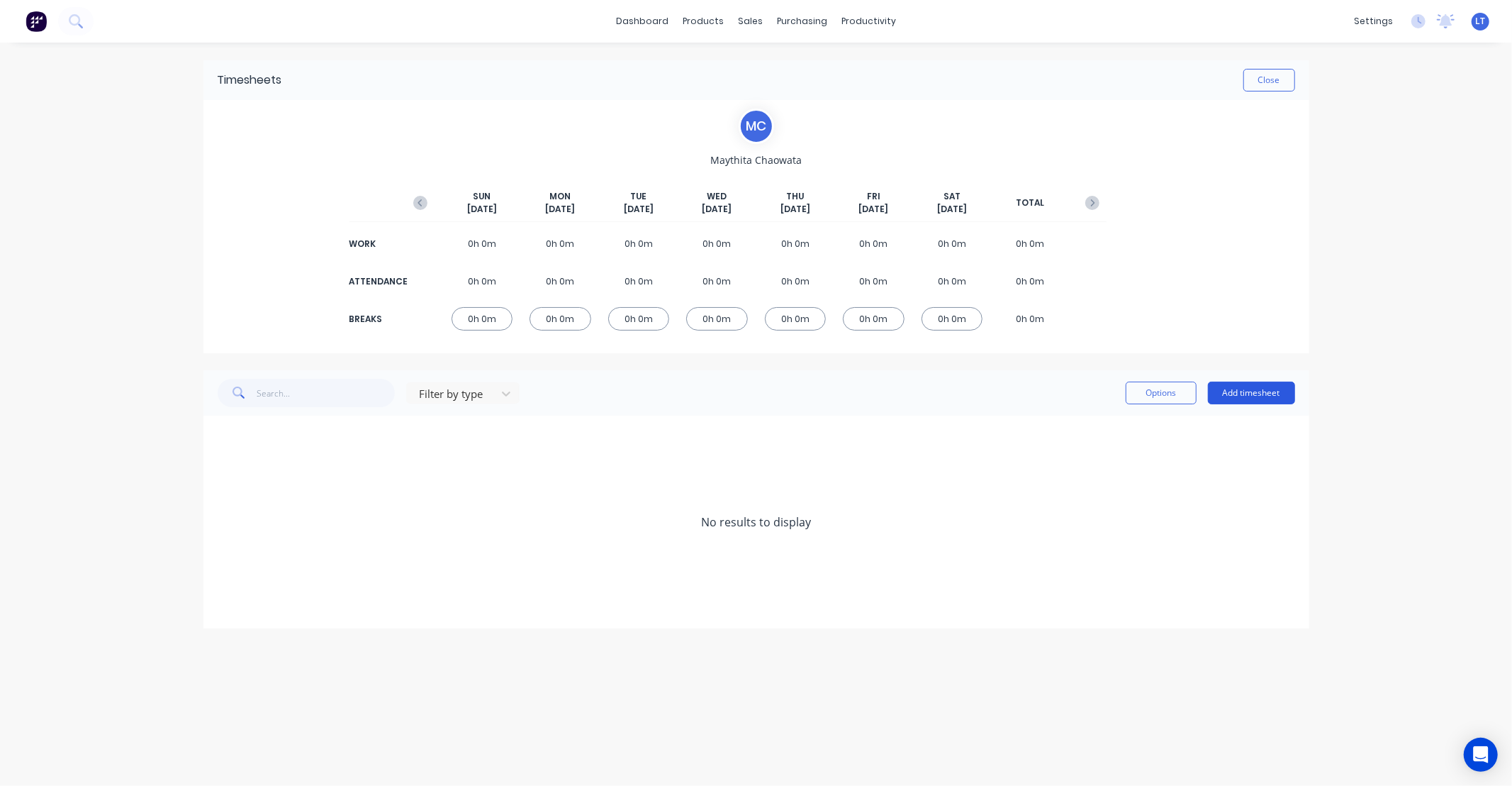
click at [1247, 392] on button "Add timesheet" at bounding box center [1251, 393] width 87 height 23
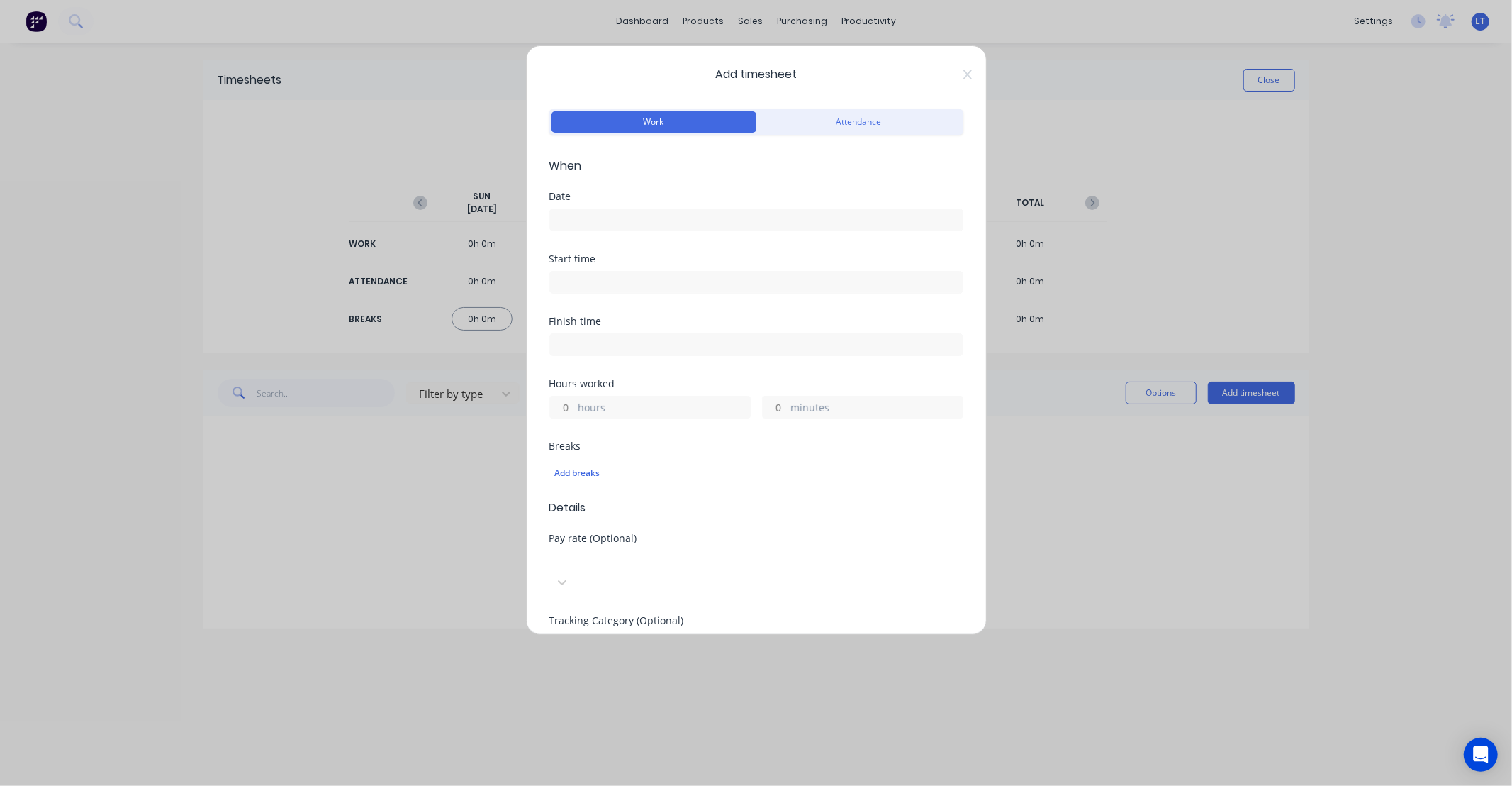
click at [668, 218] on input at bounding box center [756, 219] width 413 height 21
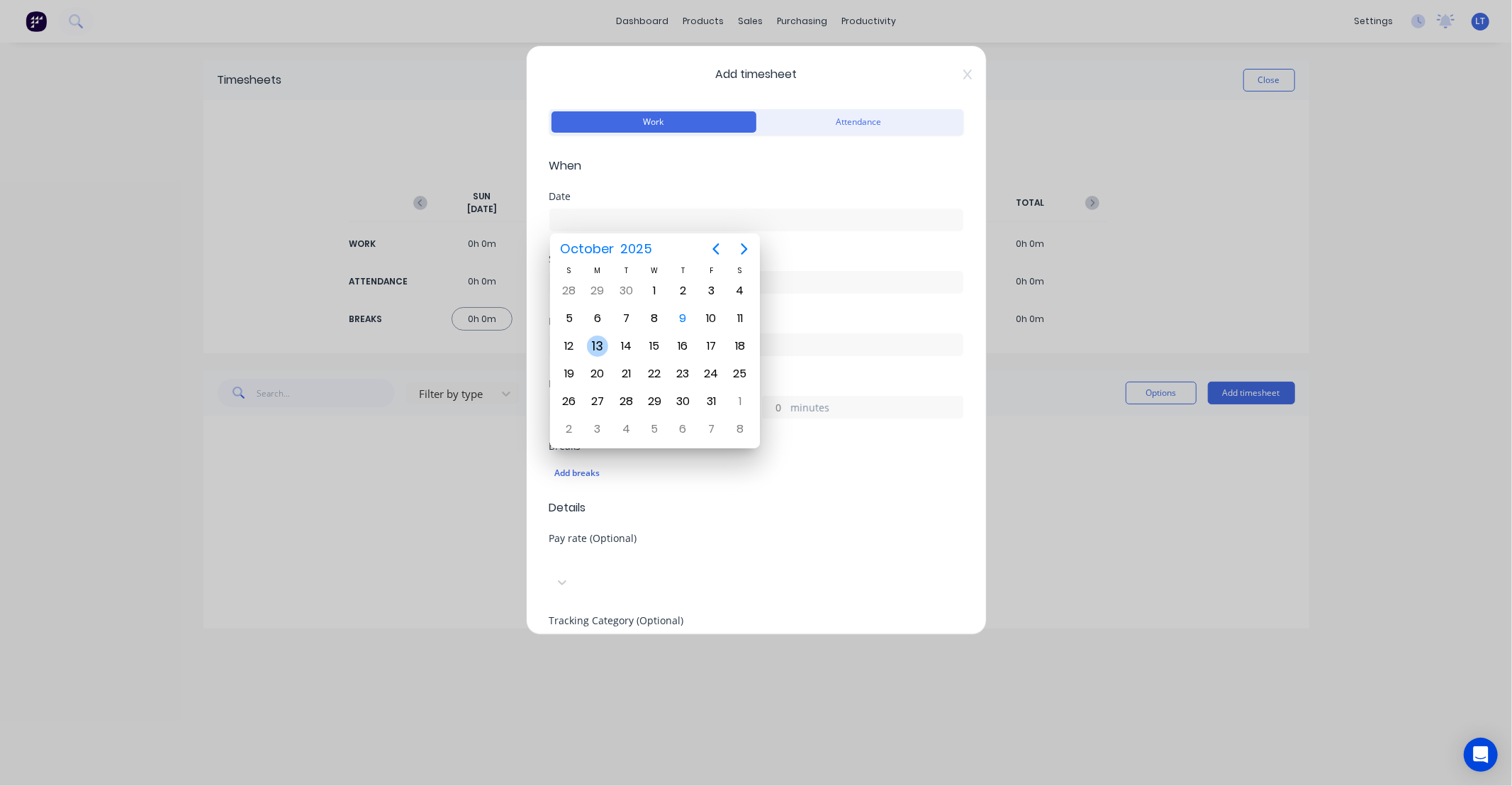
click at [597, 322] on div "6" at bounding box center [597, 318] width 21 height 21
type input "06/10/2025"
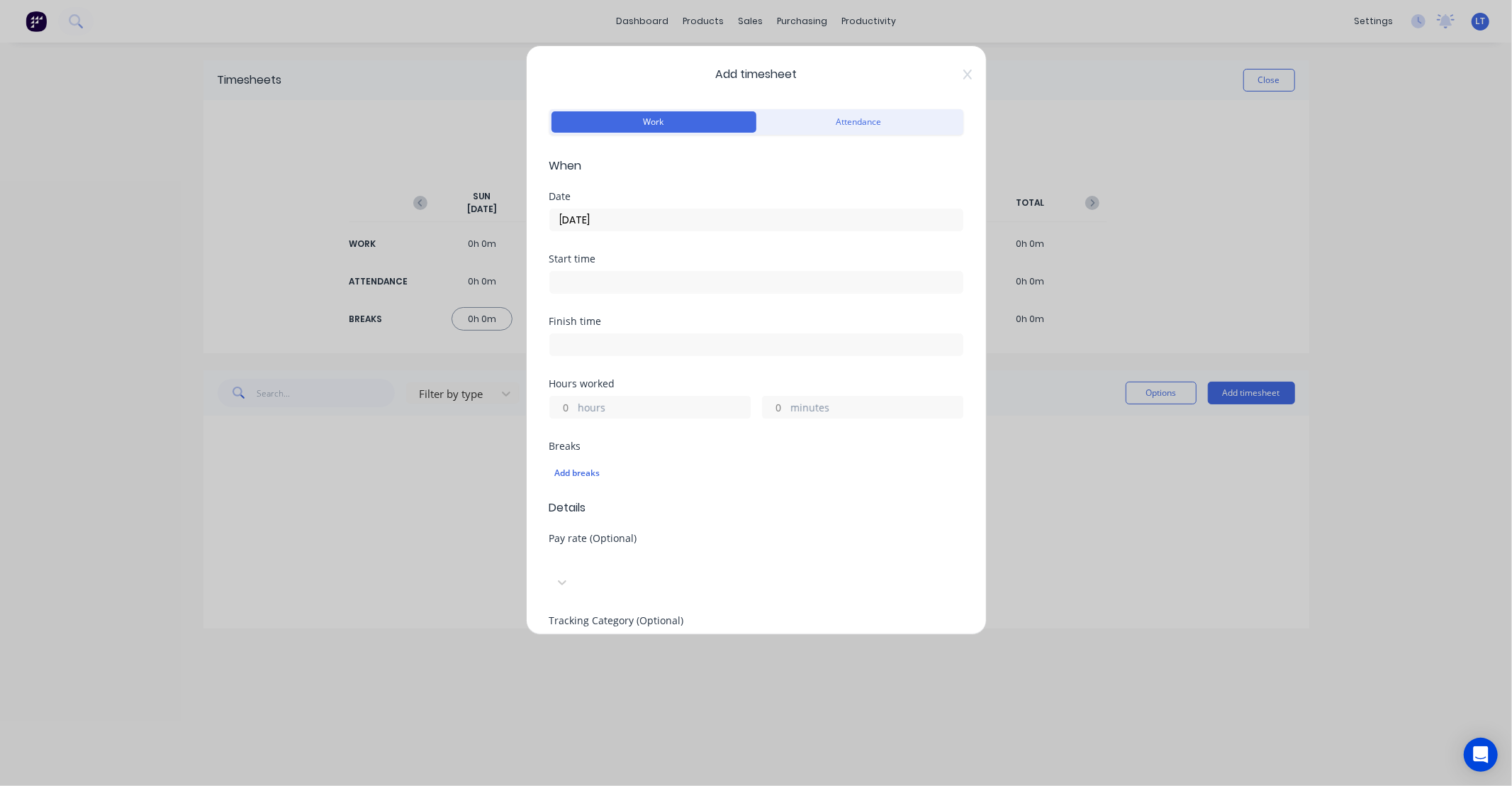
click at [562, 401] on input "hours" at bounding box center [562, 406] width 25 height 21
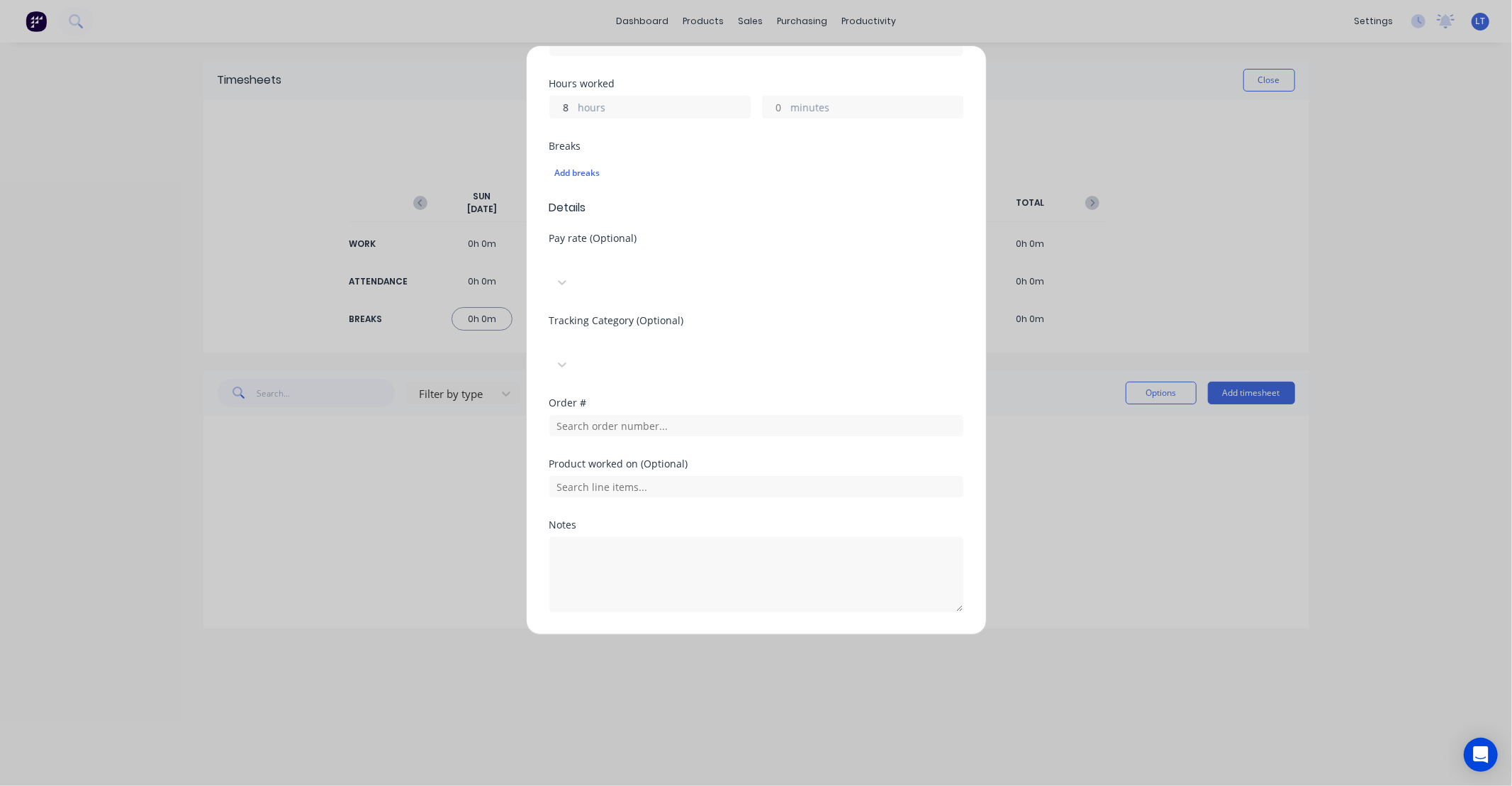
type input "8"
click at [703, 635] on button "Add manual time entry" at bounding box center [722, 646] width 120 height 23
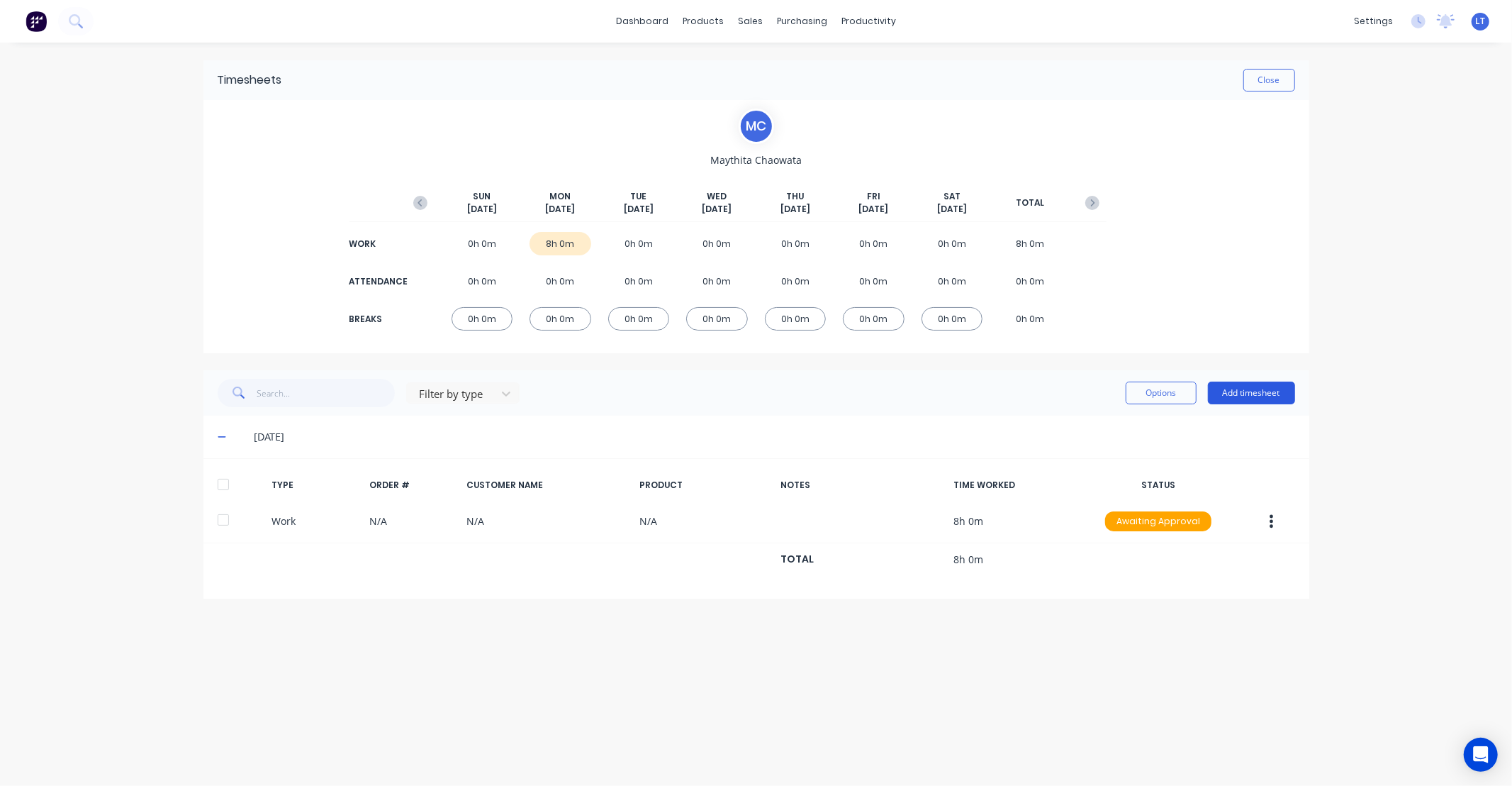
click at [1245, 393] on button "Add timesheet" at bounding box center [1251, 393] width 87 height 23
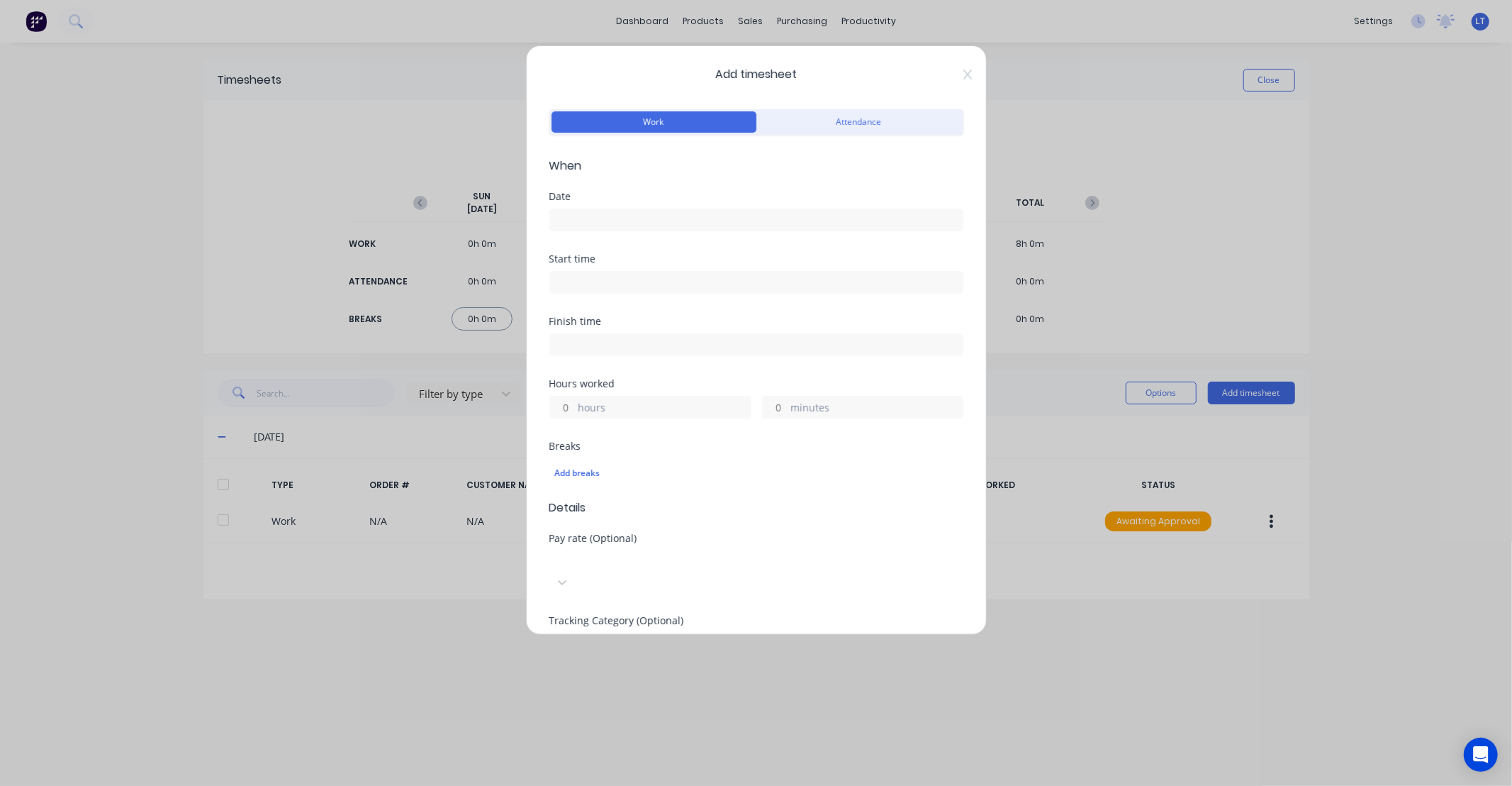
click at [655, 234] on div "Date" at bounding box center [755, 223] width 414 height 63
click at [657, 230] on label at bounding box center [755, 219] width 414 height 23
click at [657, 230] on input at bounding box center [756, 219] width 413 height 21
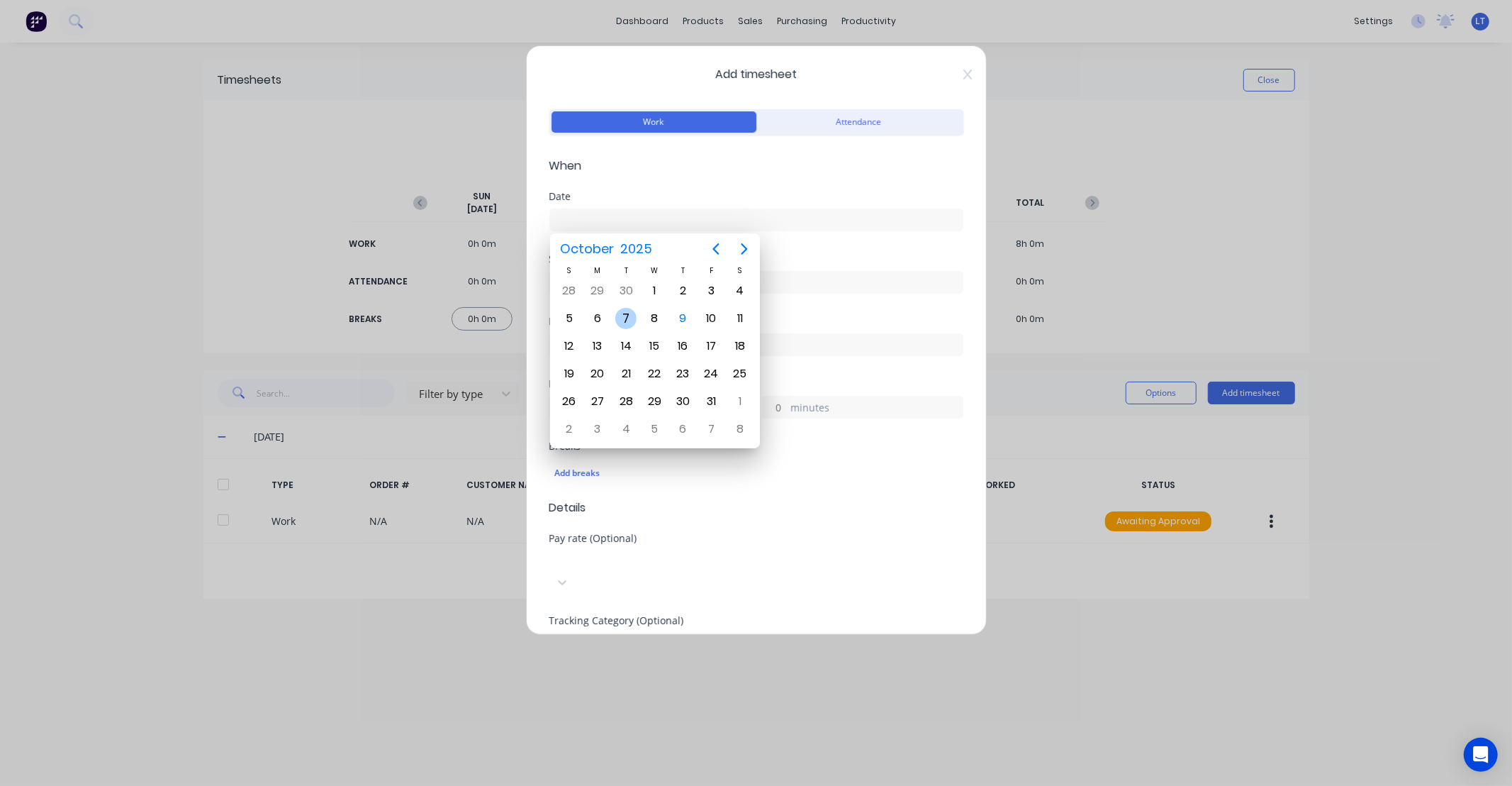
click at [626, 316] on div "7" at bounding box center [625, 318] width 21 height 21
type input "07/10/2025"
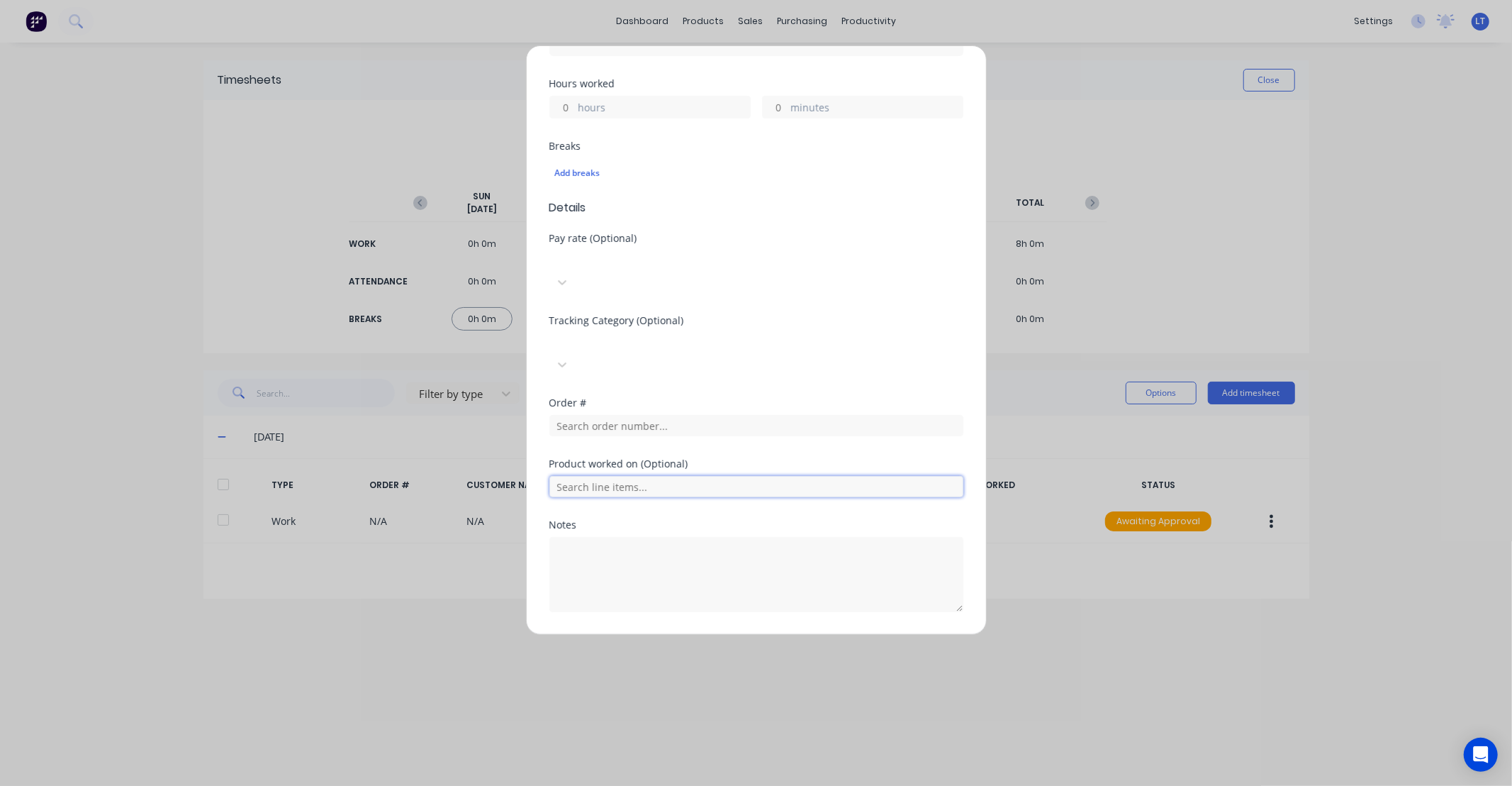
click at [603, 475] on input "text" at bounding box center [755, 486] width 414 height 21
click at [571, 112] on input "hours" at bounding box center [562, 107] width 25 height 21
type input "8"
click at [748, 635] on button "Add manual time entry" at bounding box center [722, 646] width 120 height 23
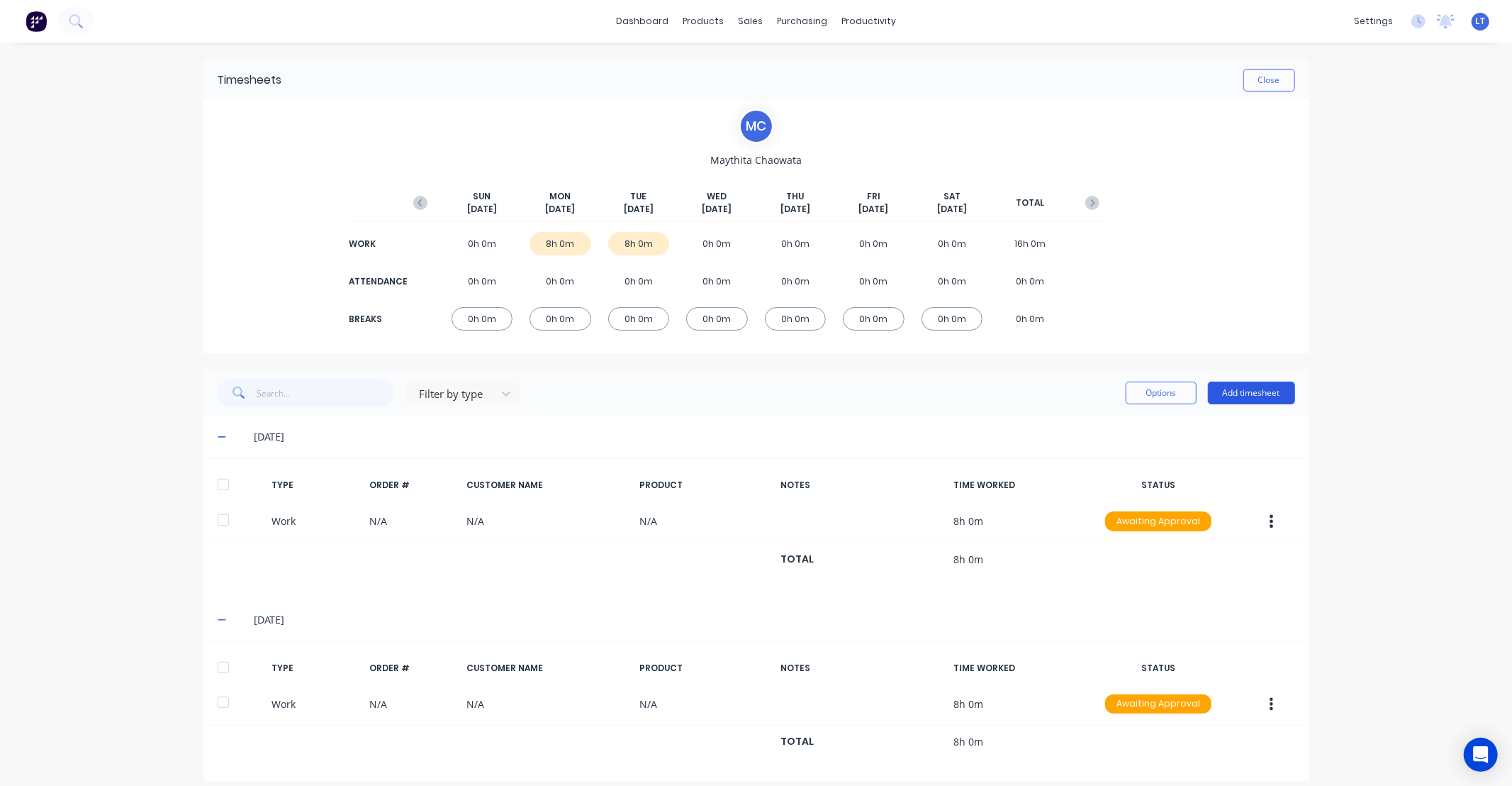
click at [1254, 392] on button "Add timesheet" at bounding box center [1251, 393] width 87 height 23
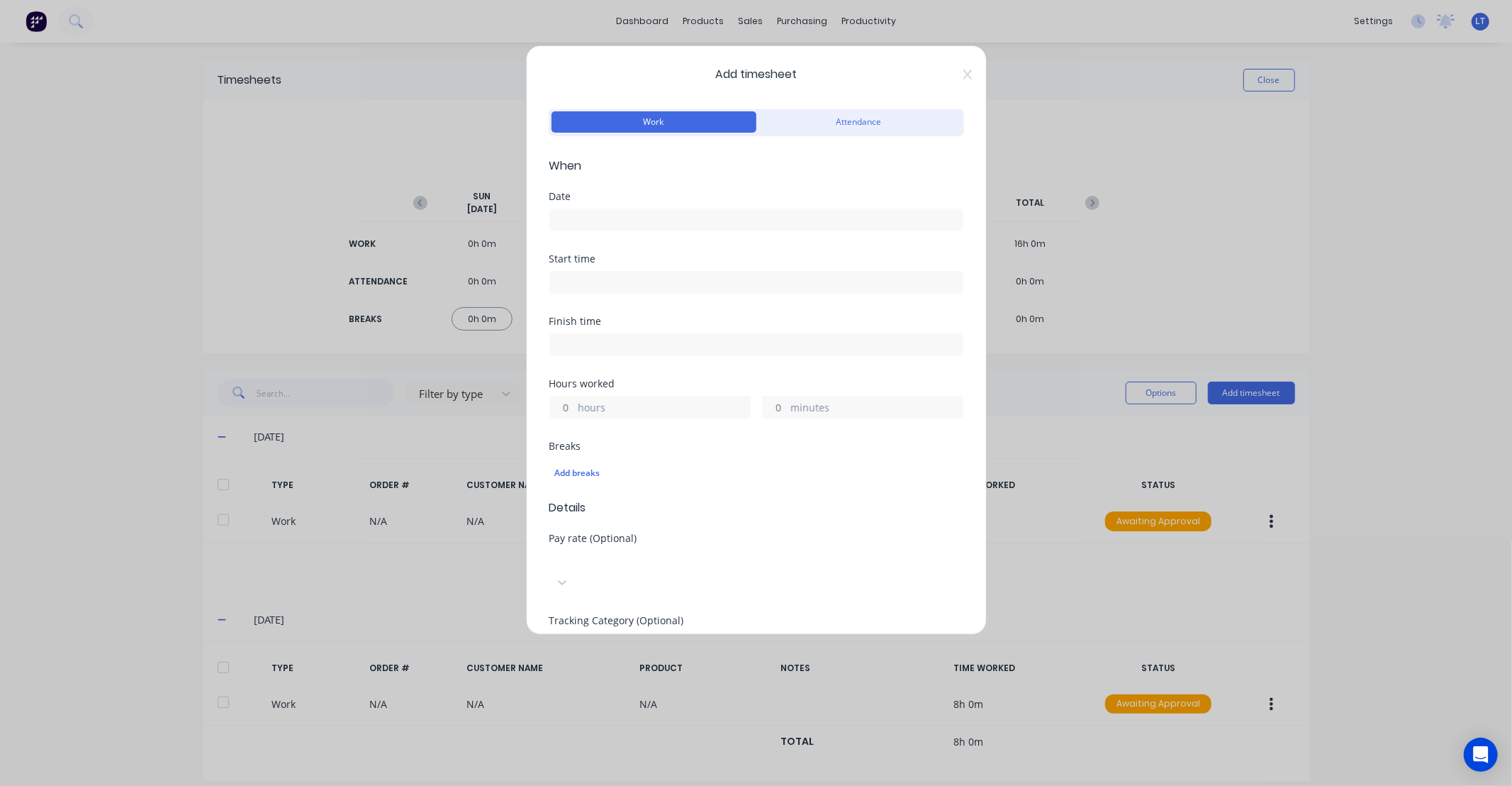
click at [591, 209] on label at bounding box center [755, 219] width 414 height 23
click at [591, 209] on input at bounding box center [756, 219] width 413 height 21
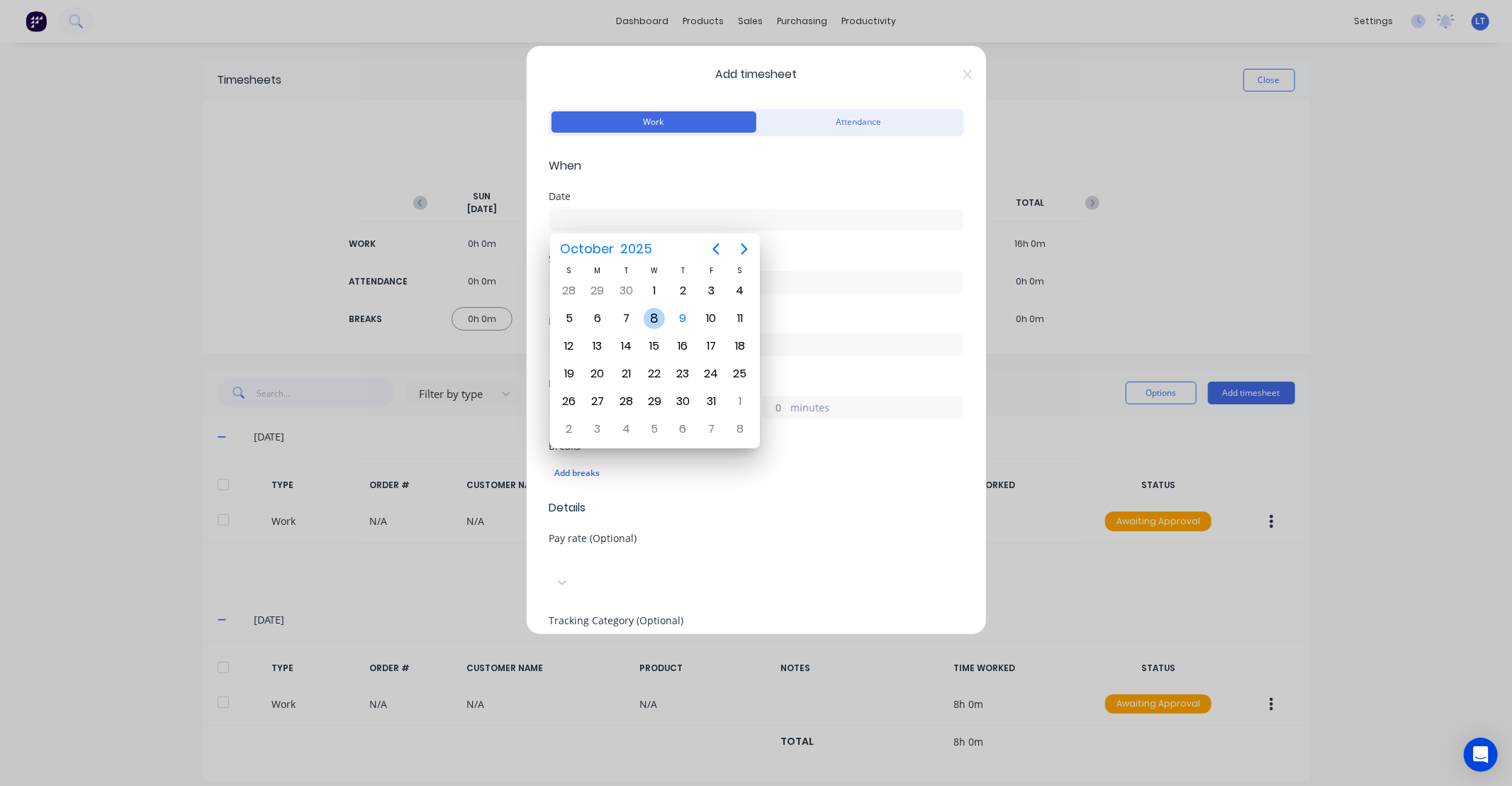
click at [655, 319] on div "8" at bounding box center [654, 318] width 21 height 21
type input "08/10/2025"
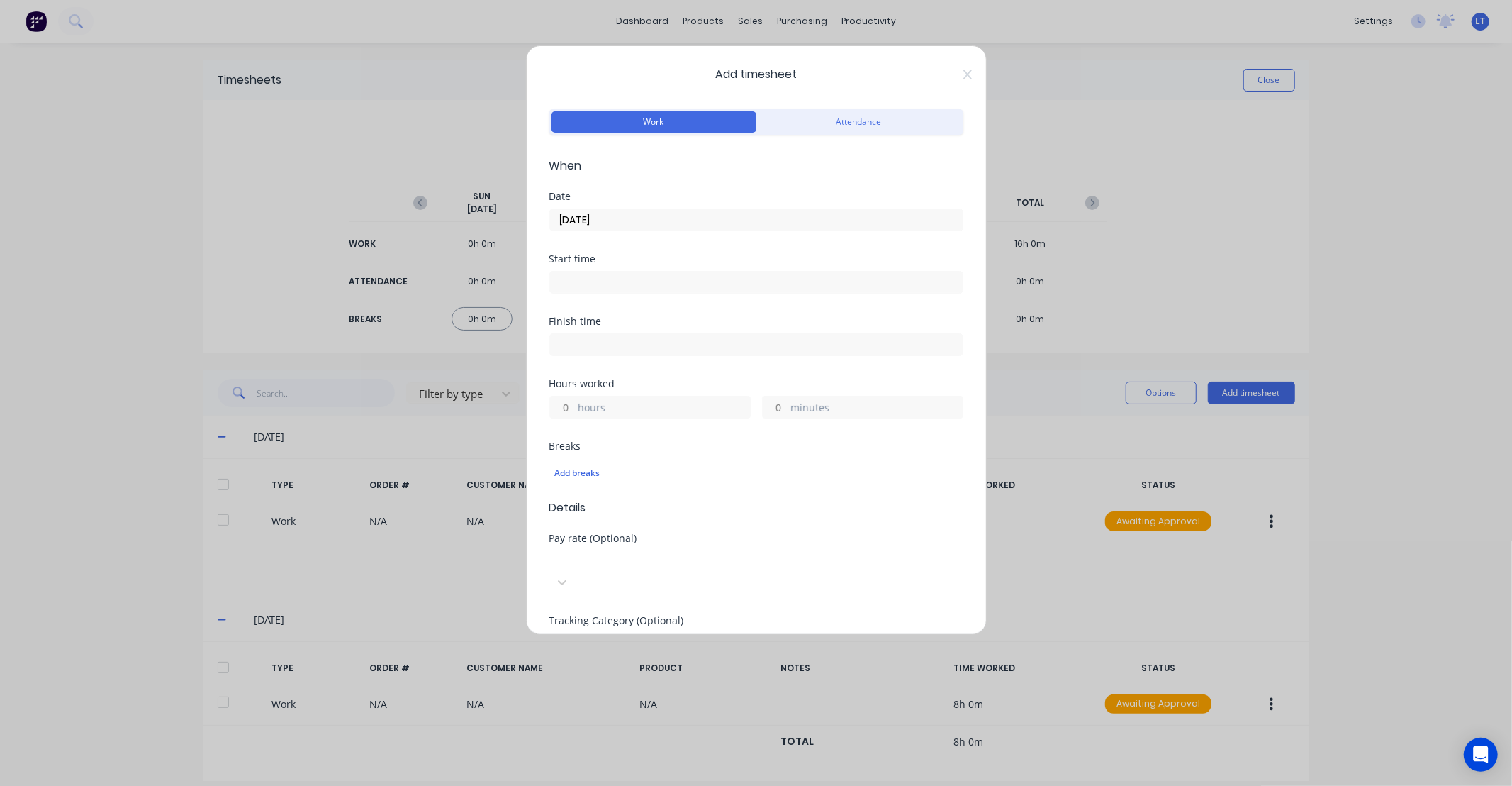
click at [575, 409] on div "hours" at bounding box center [649, 407] width 201 height 23
drag, startPoint x: 562, startPoint y: 408, endPoint x: 615, endPoint y: 401, distance: 53.5
click at [562, 408] on input "hours" at bounding box center [562, 406] width 25 height 21
type input "8"
click at [671, 377] on div "Finish time" at bounding box center [755, 348] width 414 height 63
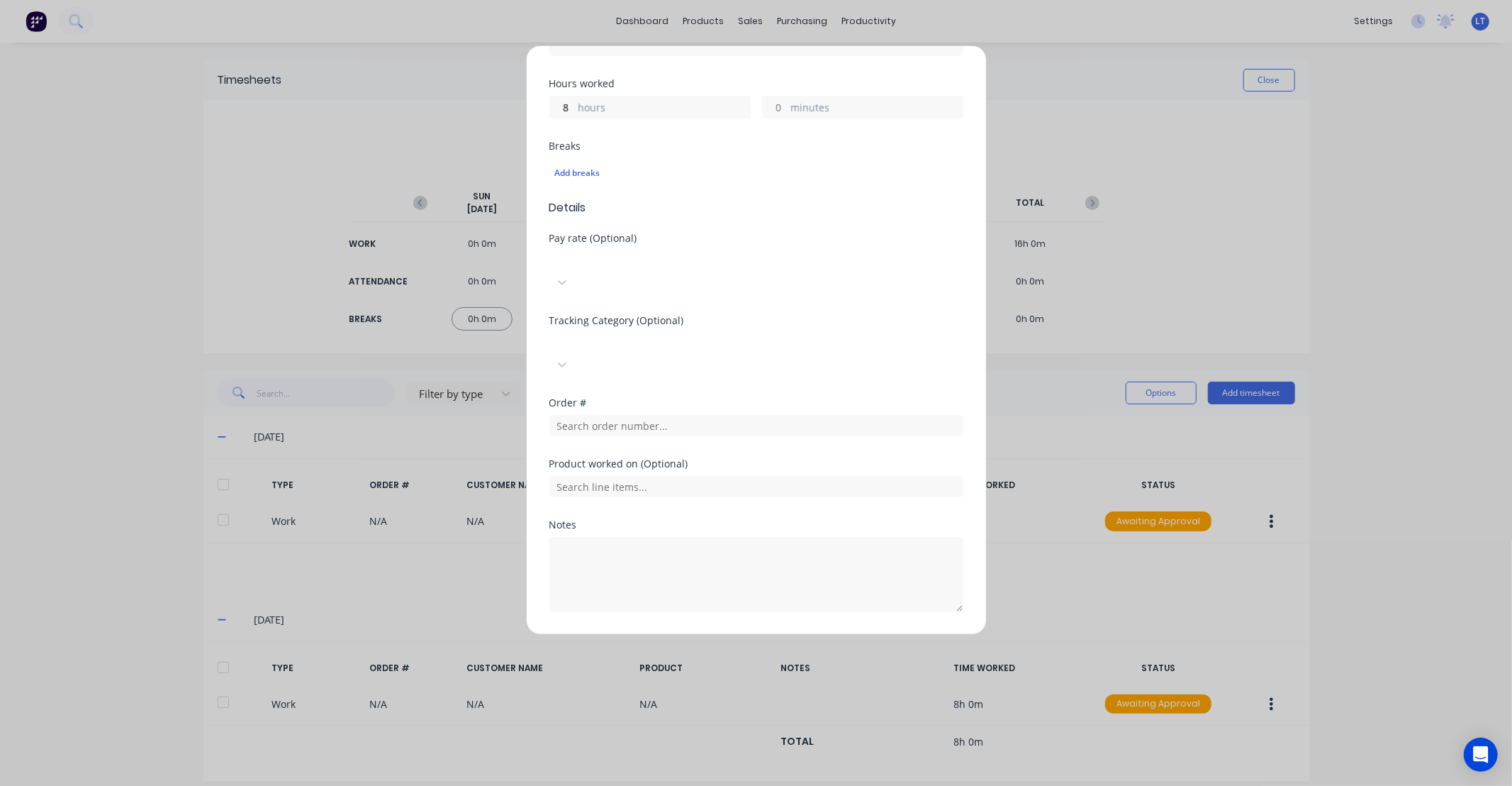
click at [727, 635] on button "Add manual time entry" at bounding box center [722, 646] width 120 height 23
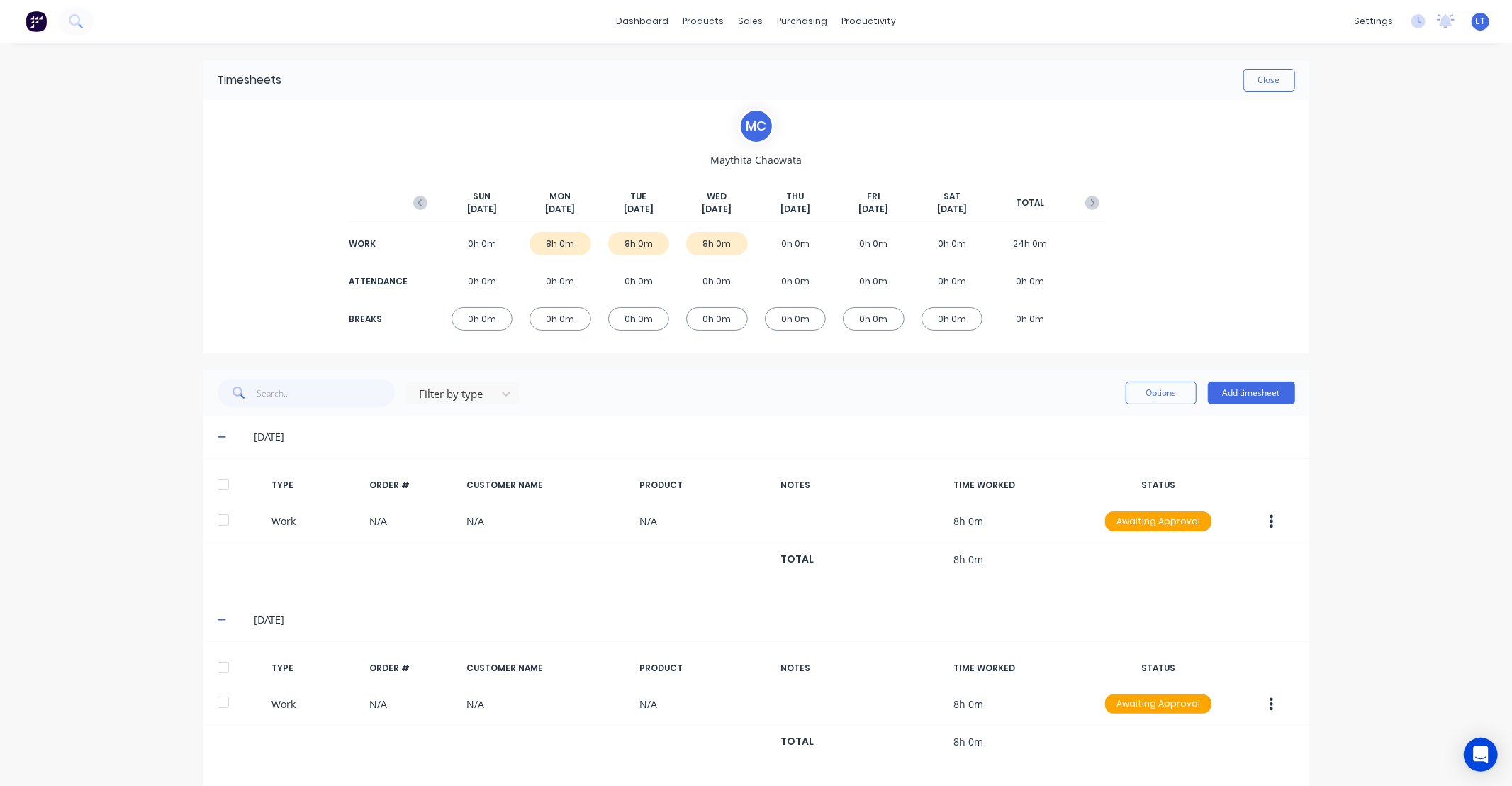
drag, startPoint x: 824, startPoint y: 390, endPoint x: 812, endPoint y: 367, distance: 25.9
click at [746, 388] on div "Filter by type Options Add timesheet" at bounding box center [756, 393] width 1077 height 29
click at [1263, 89] on button "Close" at bounding box center [1268, 80] width 52 height 23
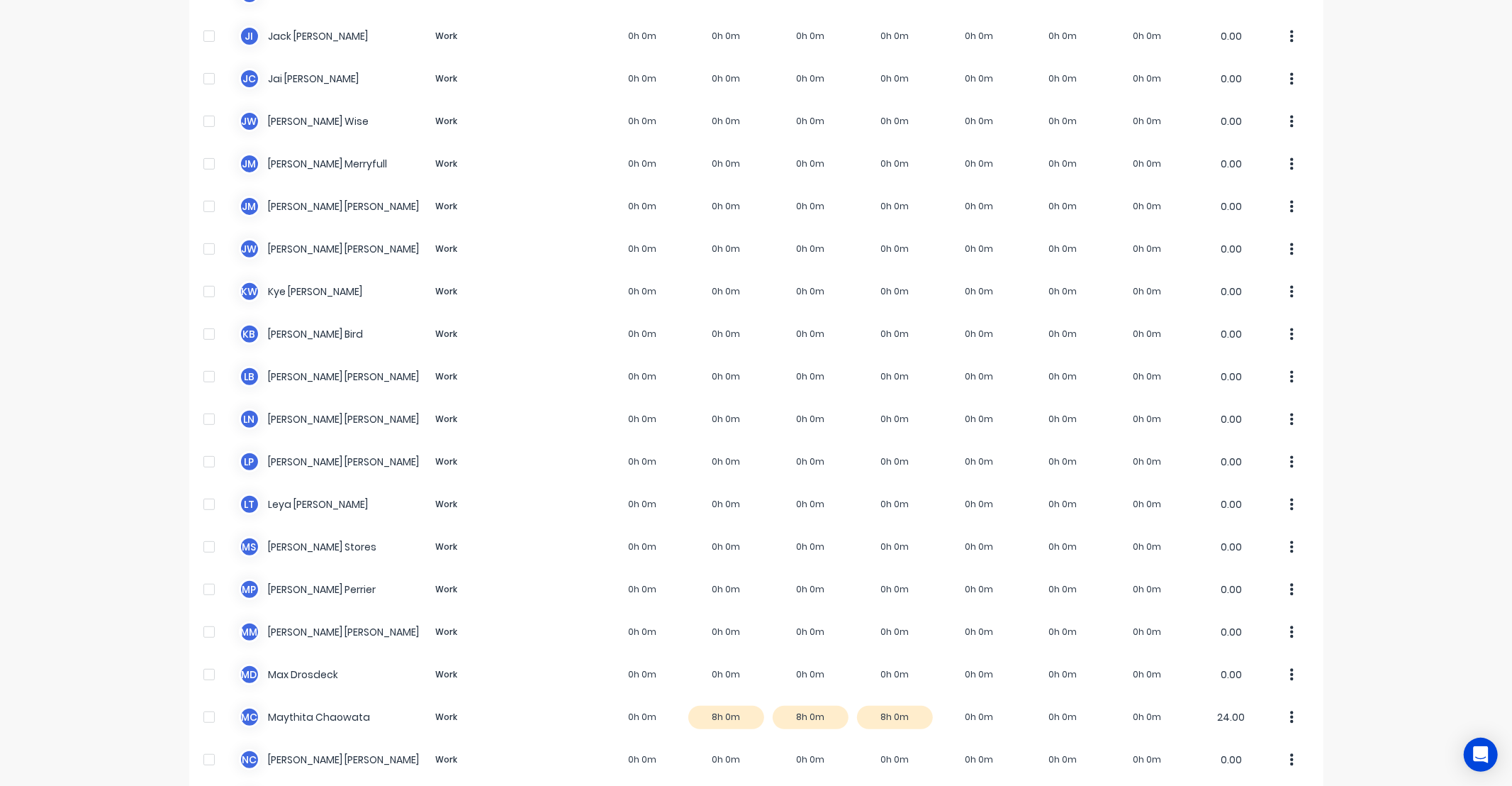
scroll to position [447, 0]
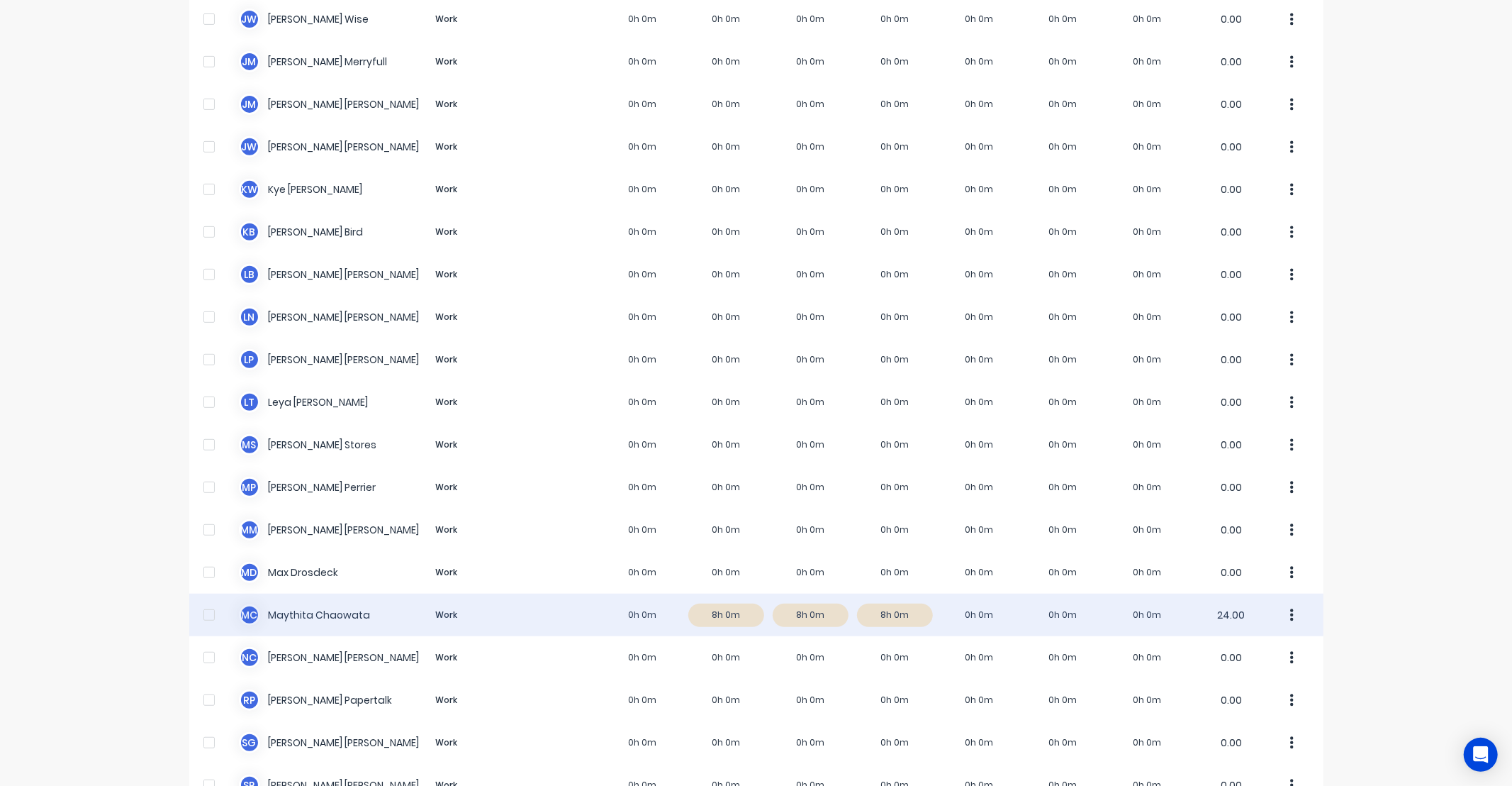
click at [1290, 613] on icon "button" at bounding box center [1291, 615] width 3 height 15
click at [1274, 649] on div "Approve" at bounding box center [1238, 654] width 109 height 20
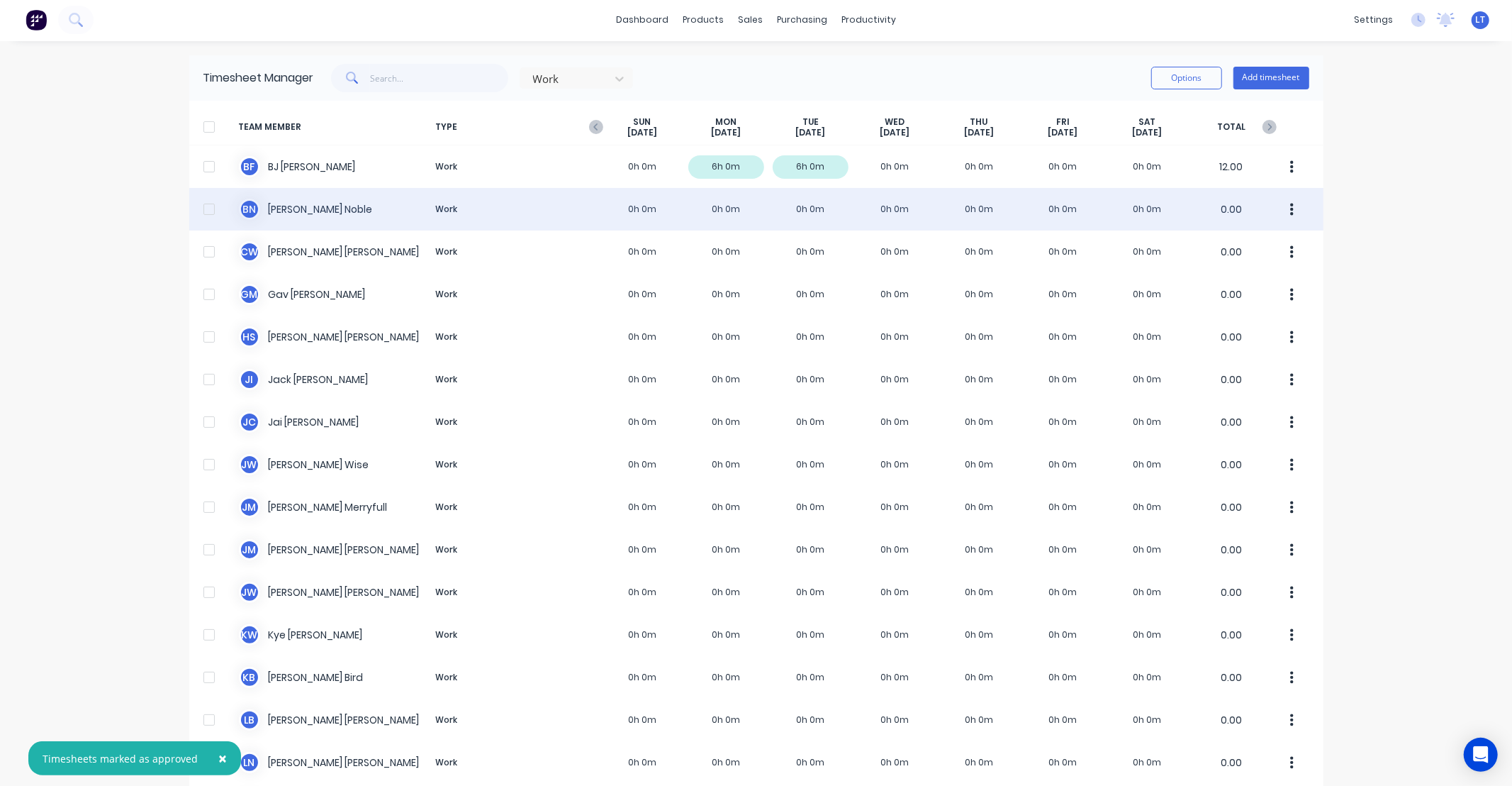
scroll to position [0, 0]
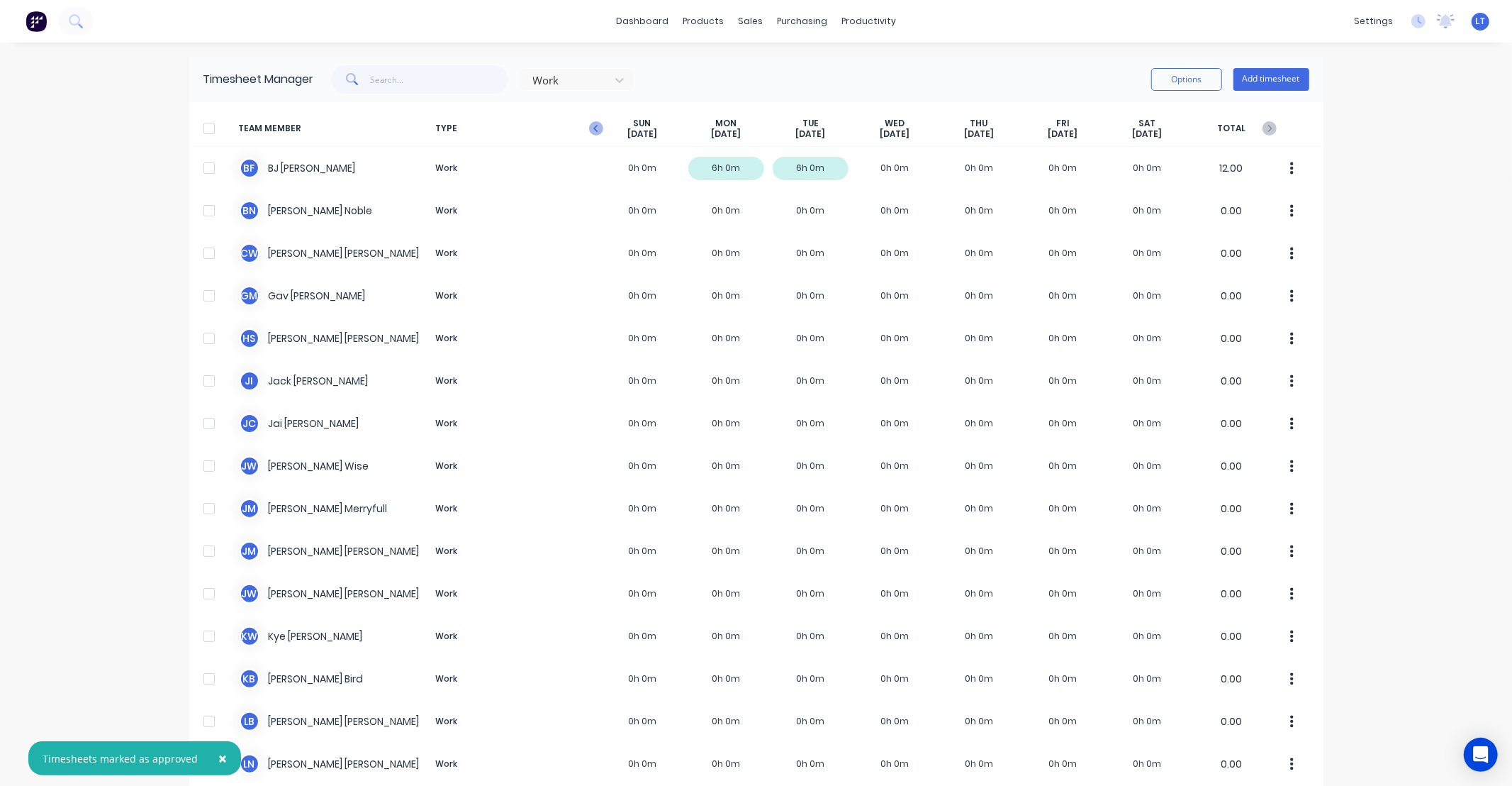
click at [589, 129] on icon "button" at bounding box center [595, 128] width 14 height 14
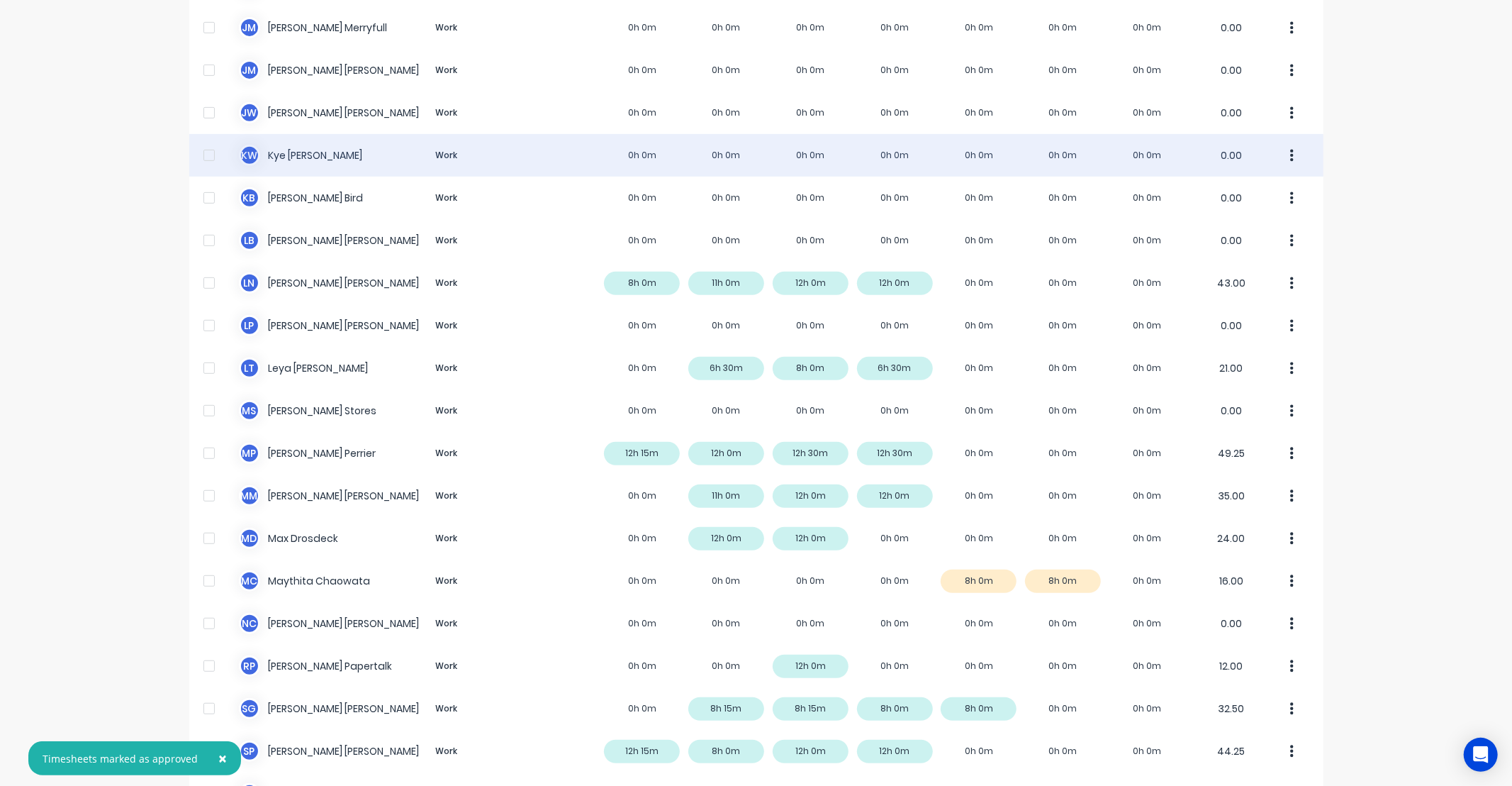
scroll to position [498, 0]
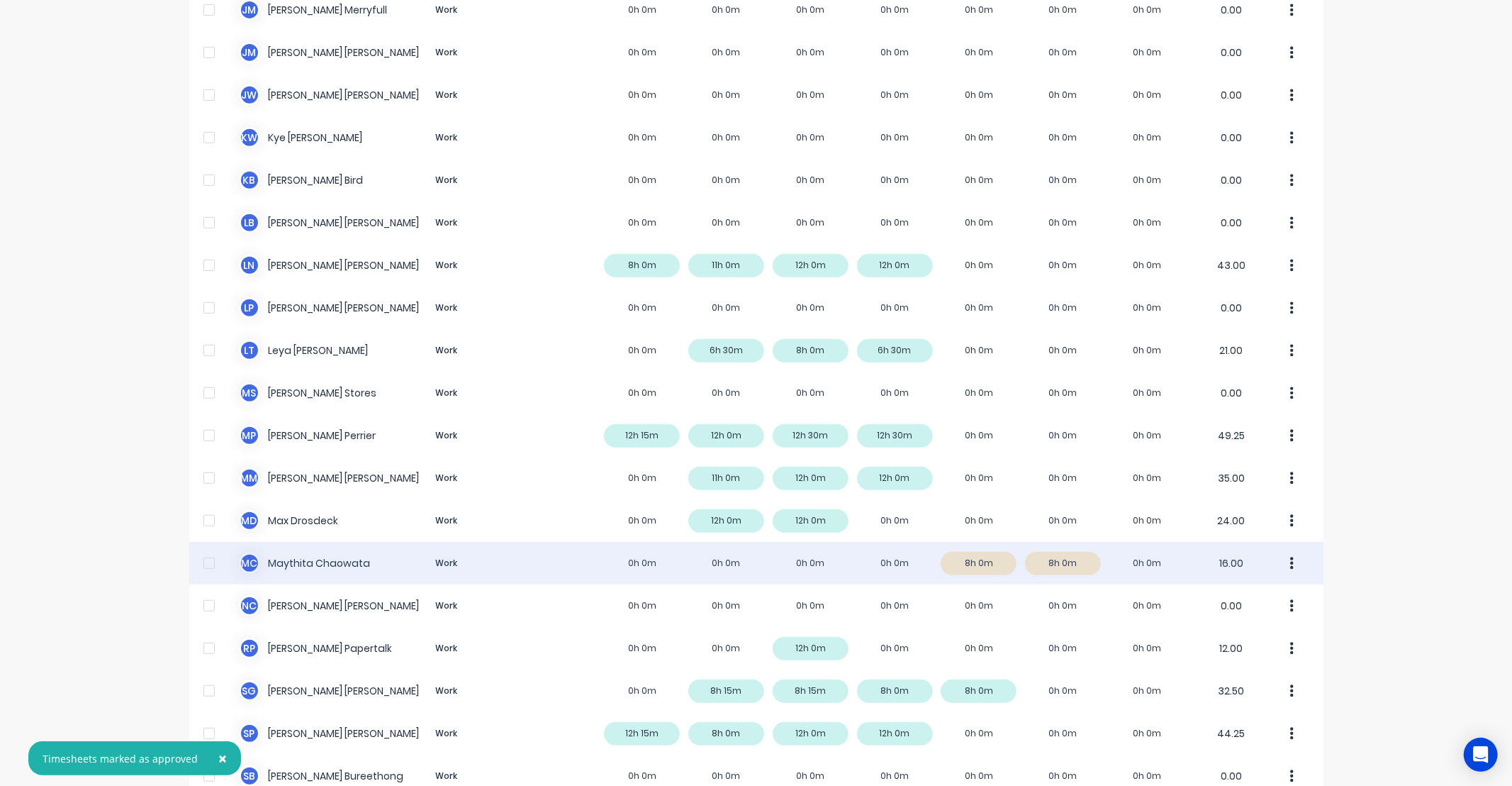
click at [1290, 558] on icon "button" at bounding box center [1291, 563] width 3 height 13
click at [1285, 599] on div "Approve" at bounding box center [1238, 602] width 109 height 20
